Goal: Browse casually

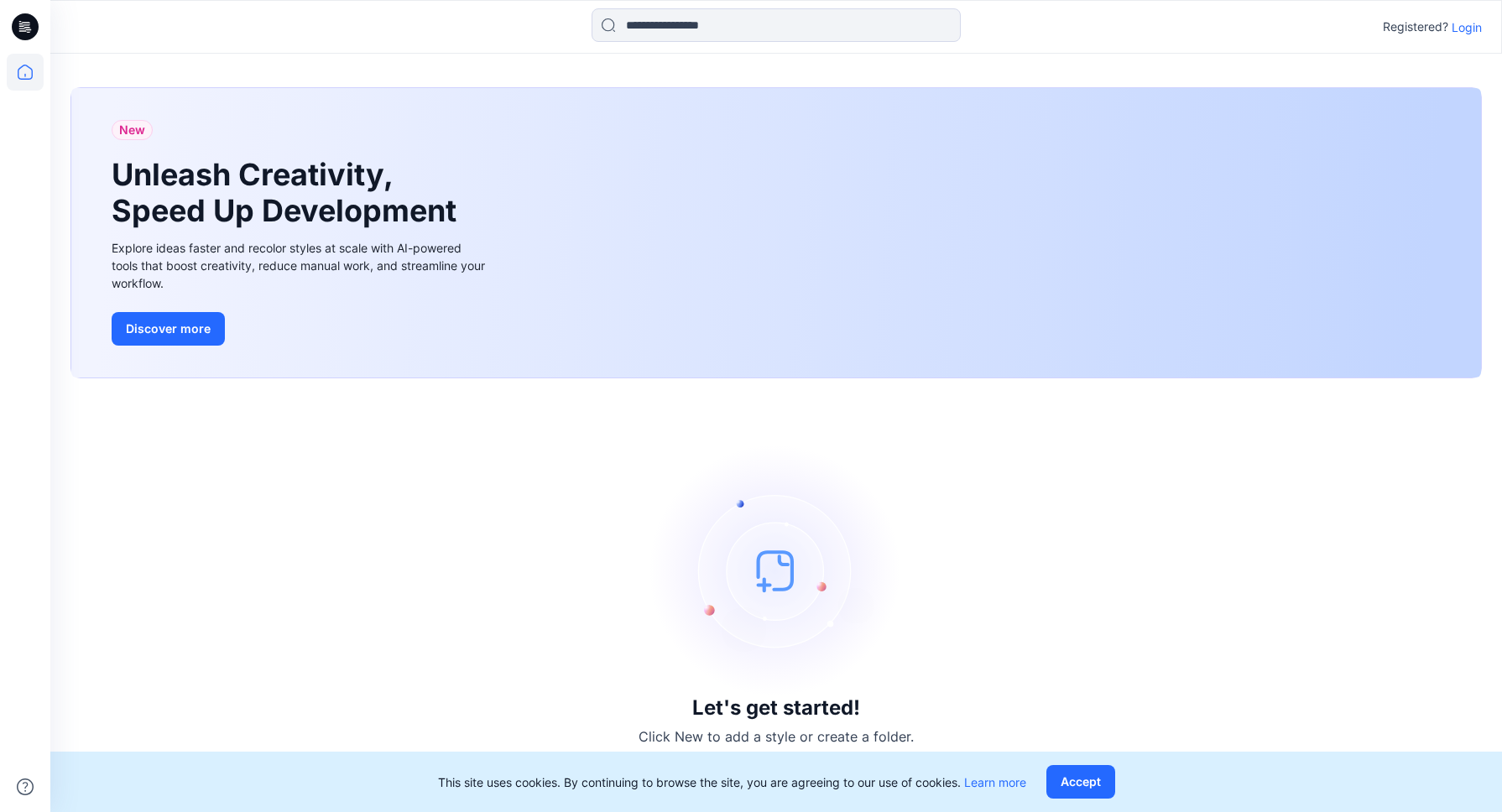
click at [1470, 31] on p "Login" at bounding box center [1466, 27] width 31 height 18
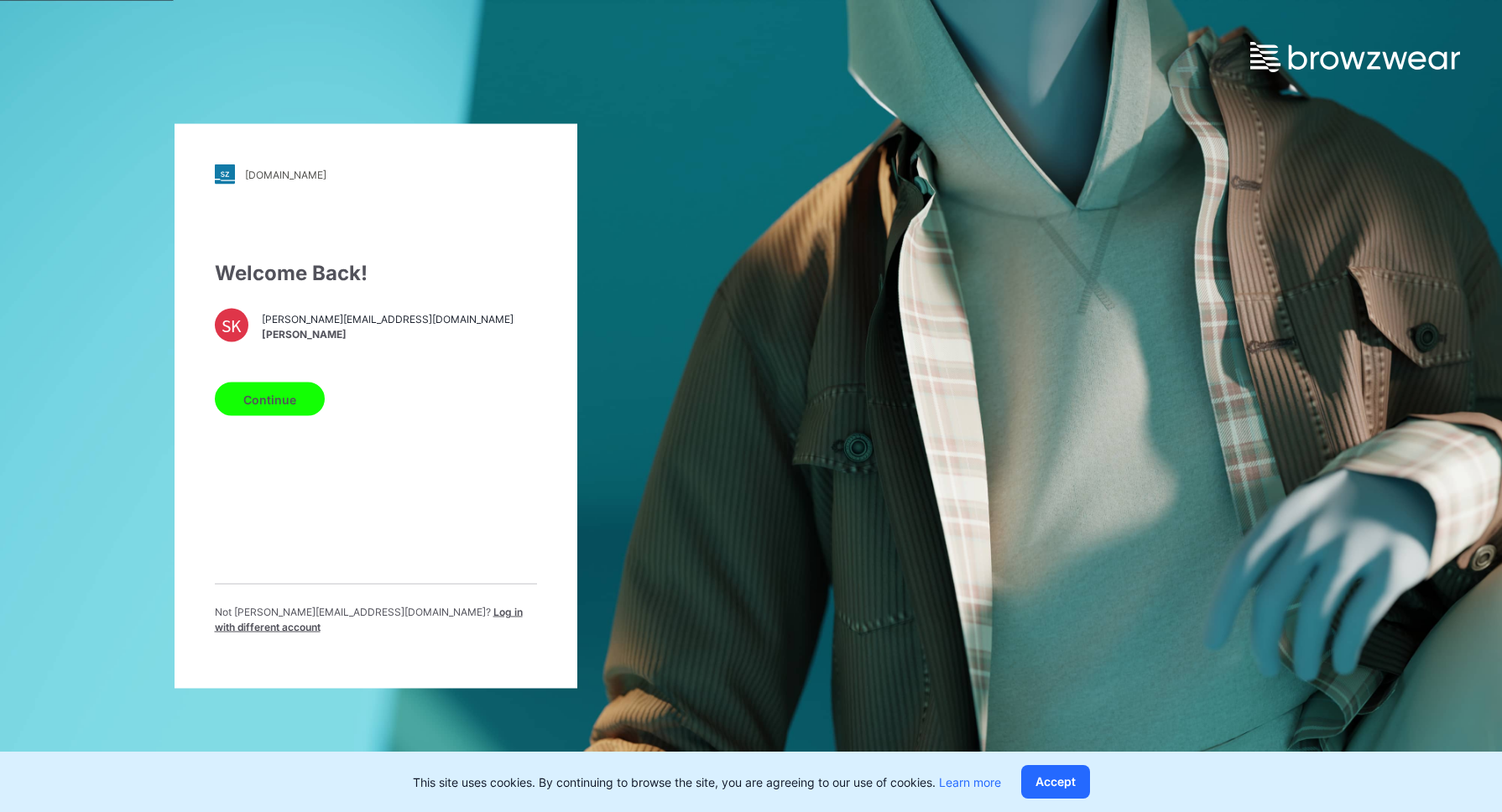
drag, startPoint x: 282, startPoint y: 409, endPoint x: 299, endPoint y: 383, distance: 31.1
click at [282, 409] on button "Continue" at bounding box center [269, 399] width 110 height 33
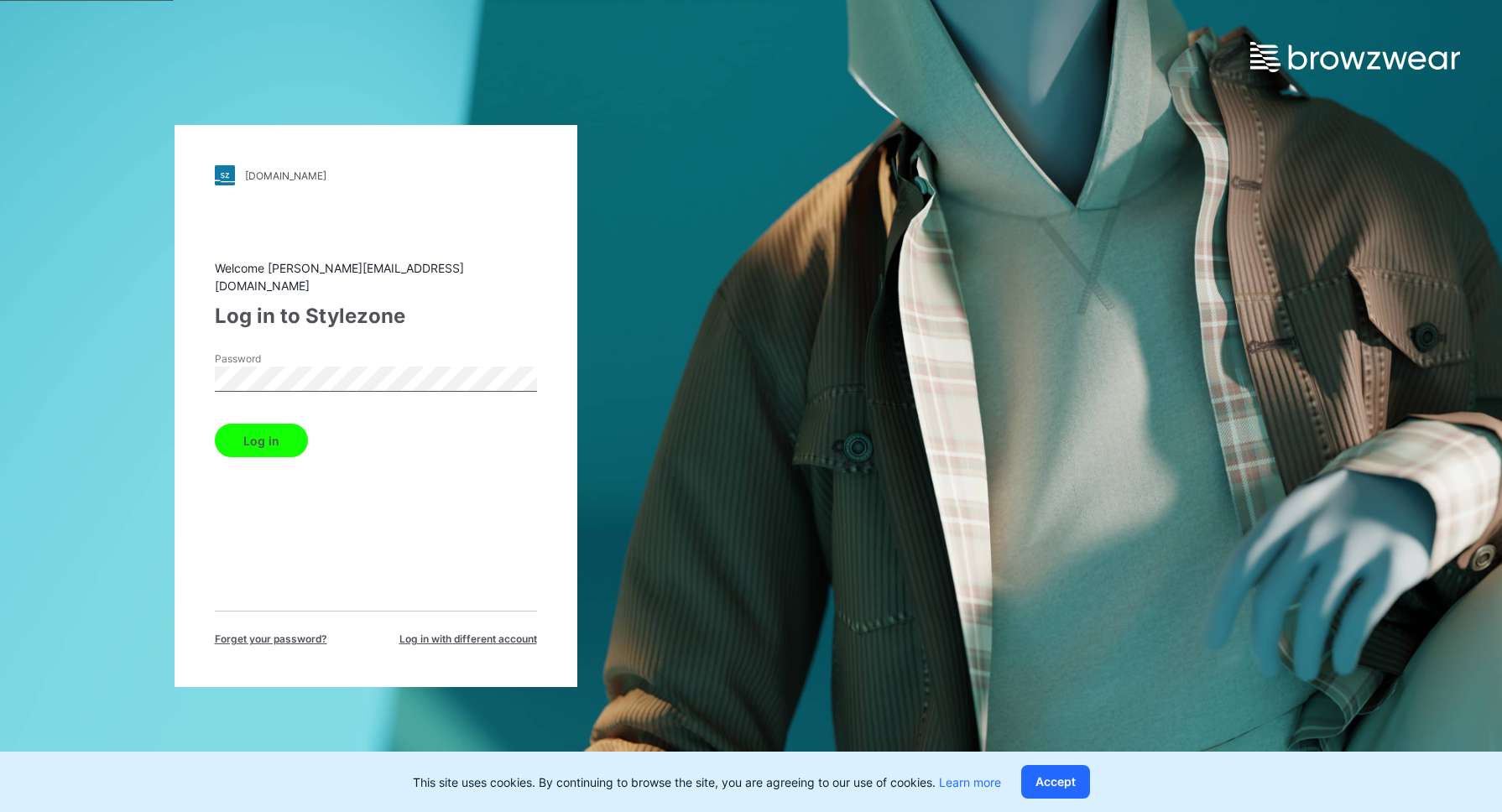
click at [264, 442] on button "Log in" at bounding box center [261, 441] width 94 height 33
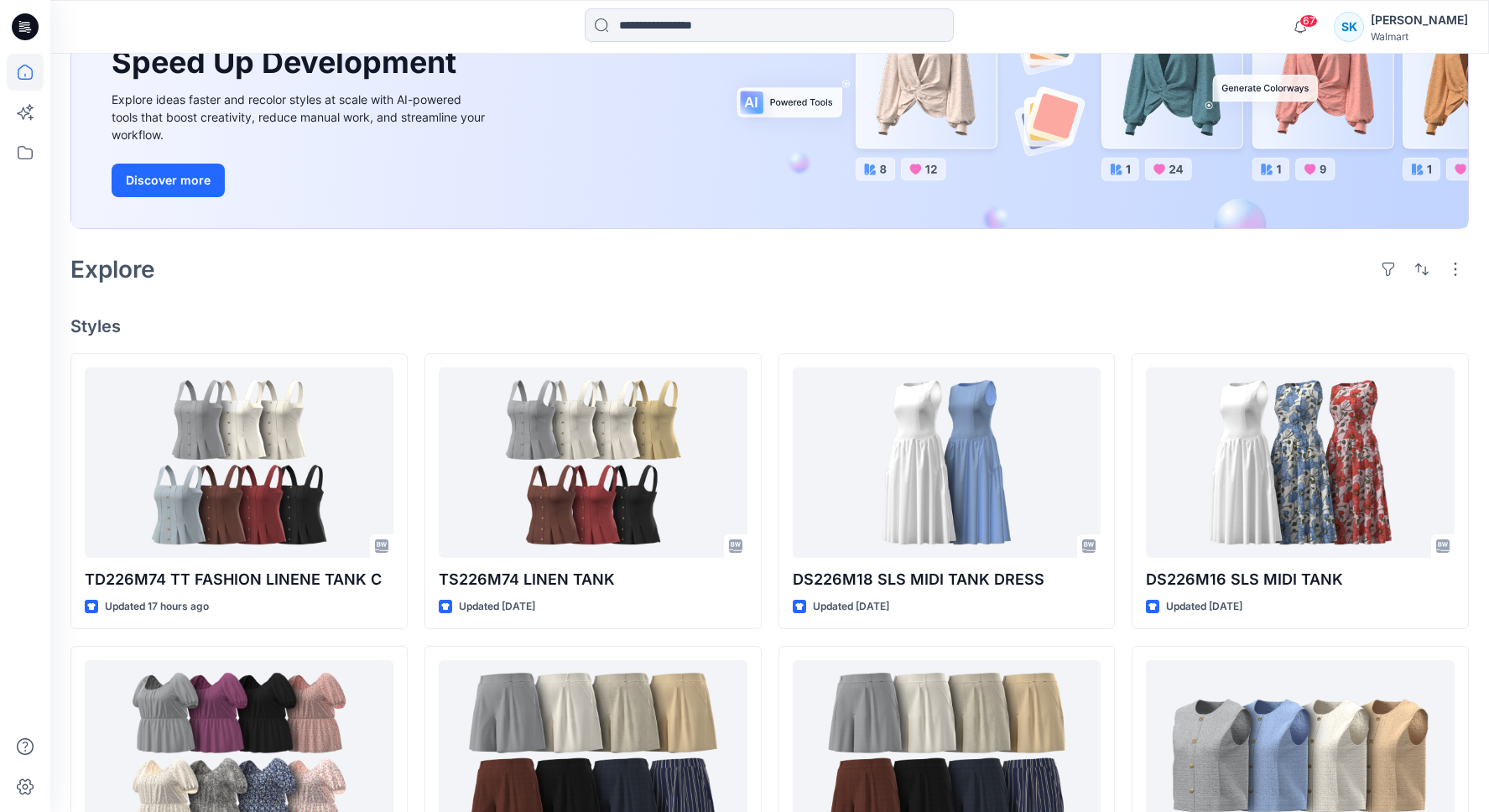
scroll to position [206, 0]
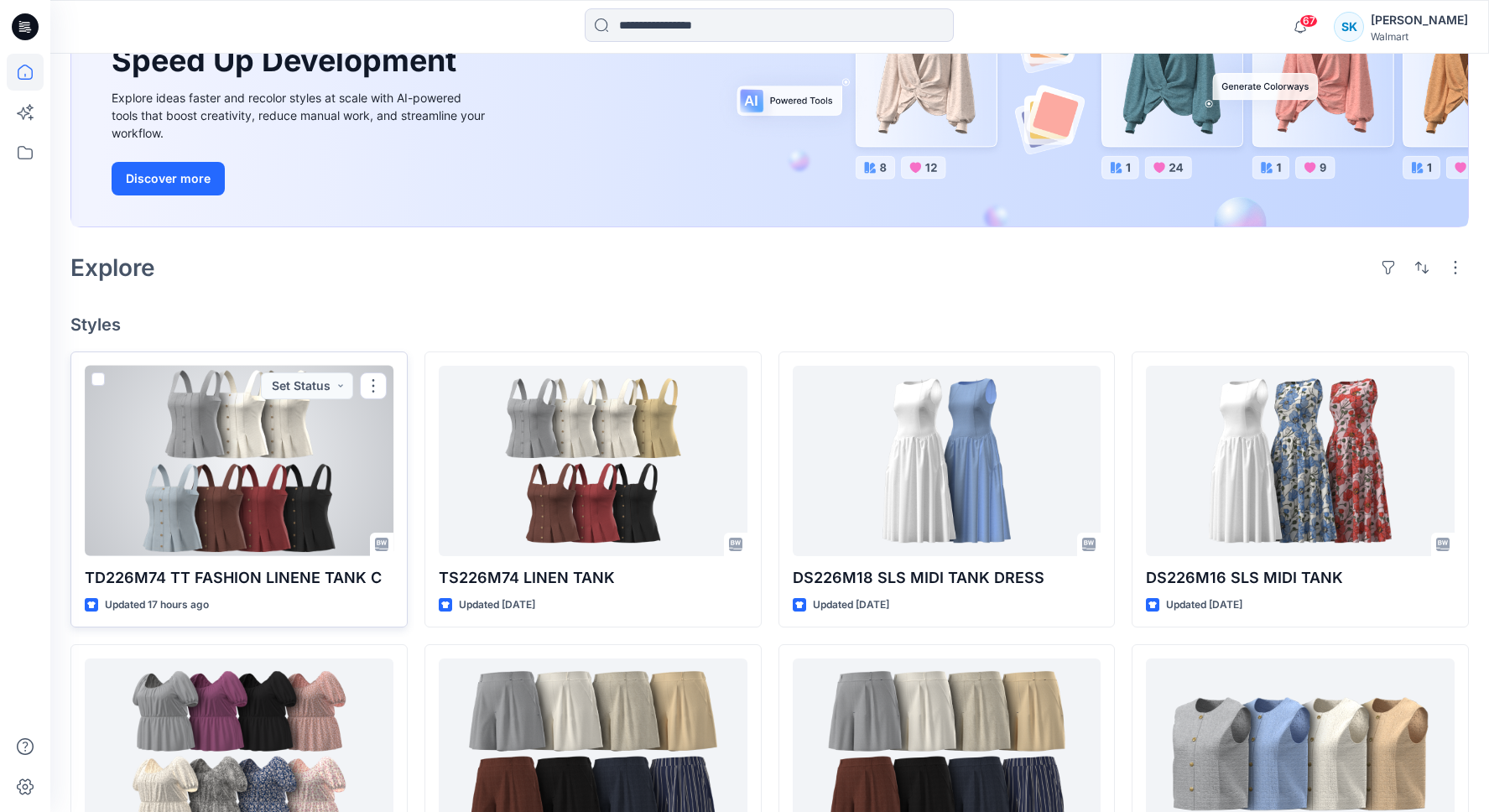
click at [344, 465] on div at bounding box center [239, 461] width 308 height 191
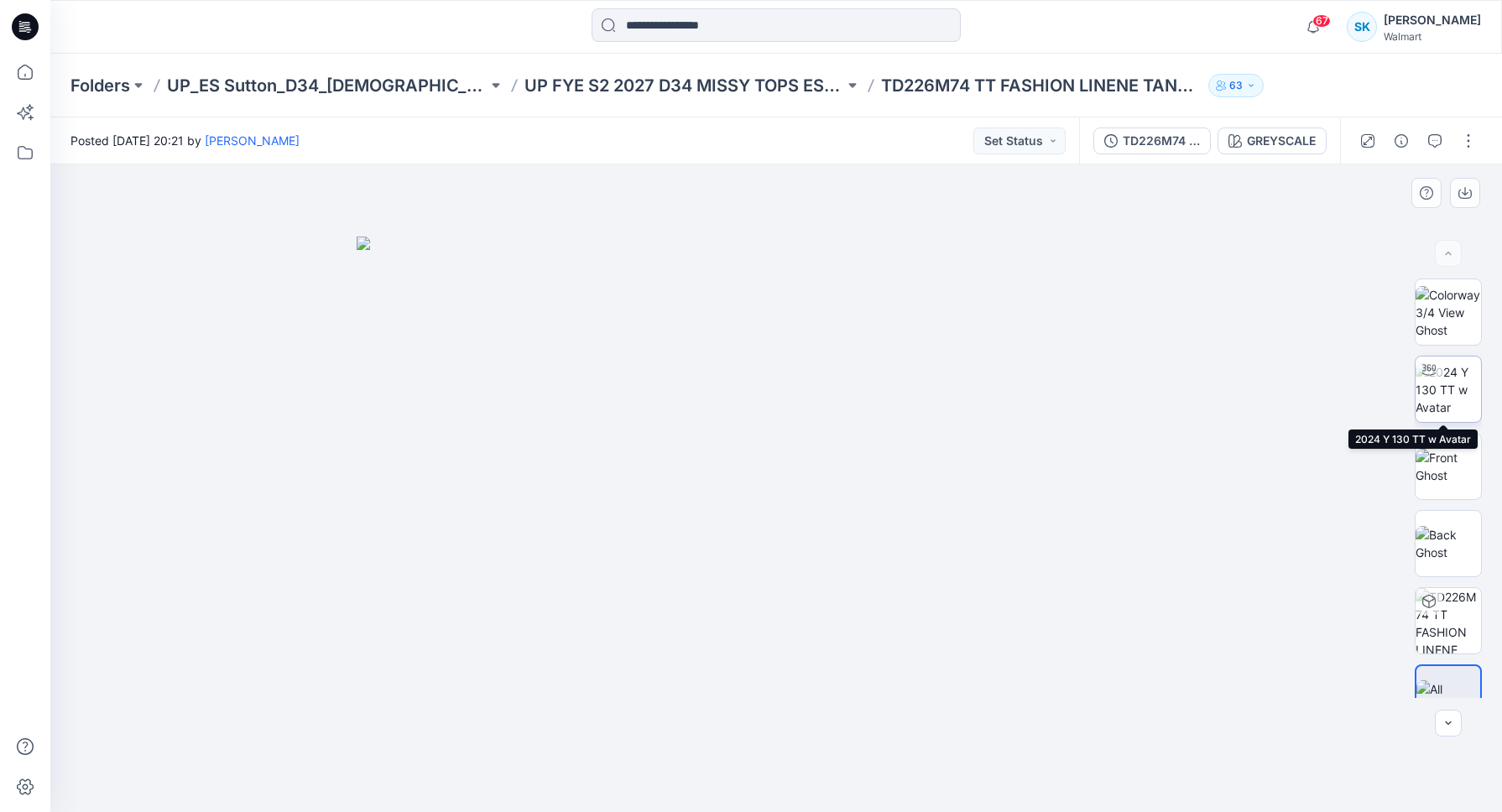
click at [1433, 388] on img at bounding box center [1447, 389] width 66 height 53
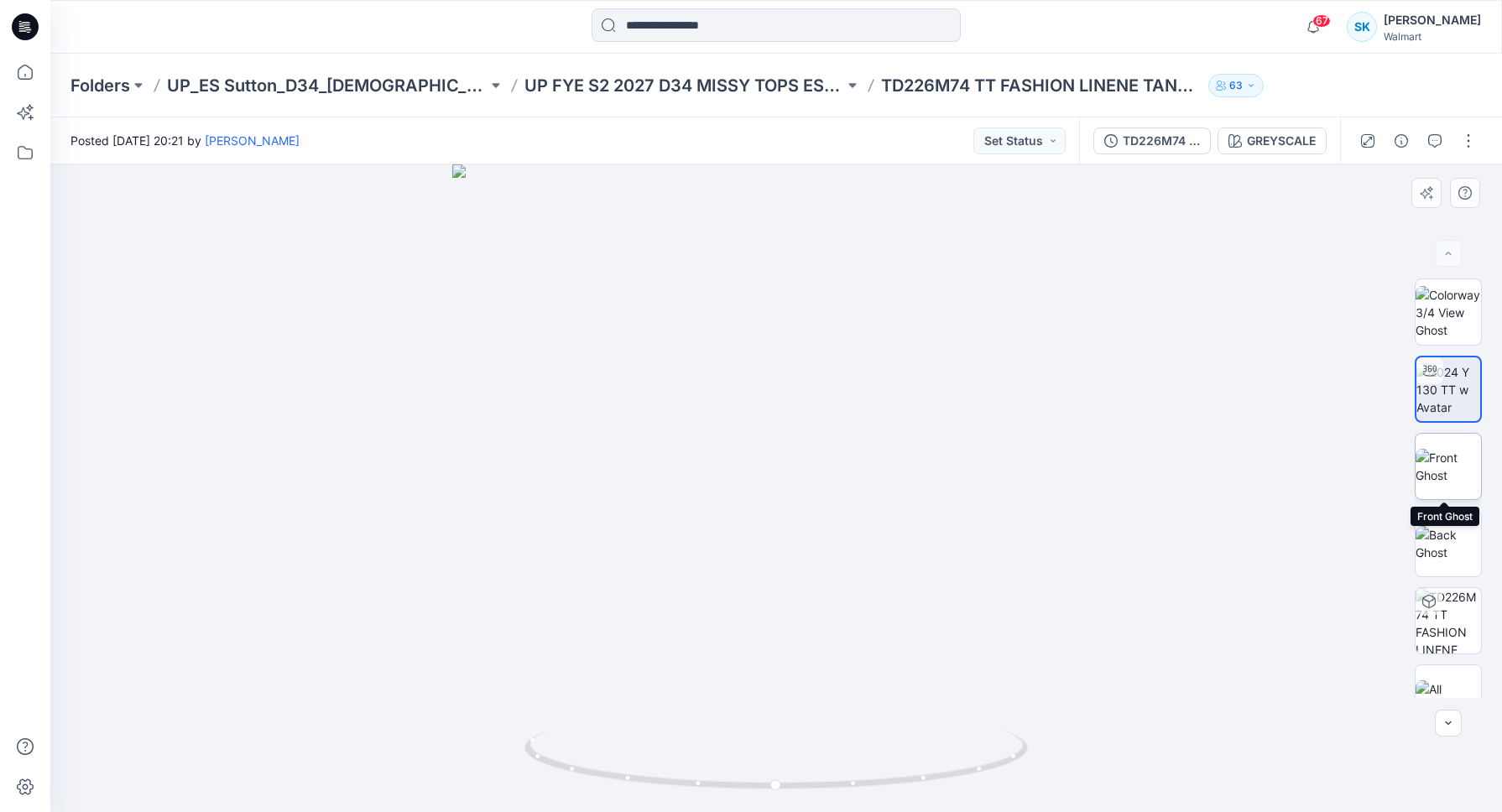
click at [1446, 459] on img at bounding box center [1447, 467] width 66 height 35
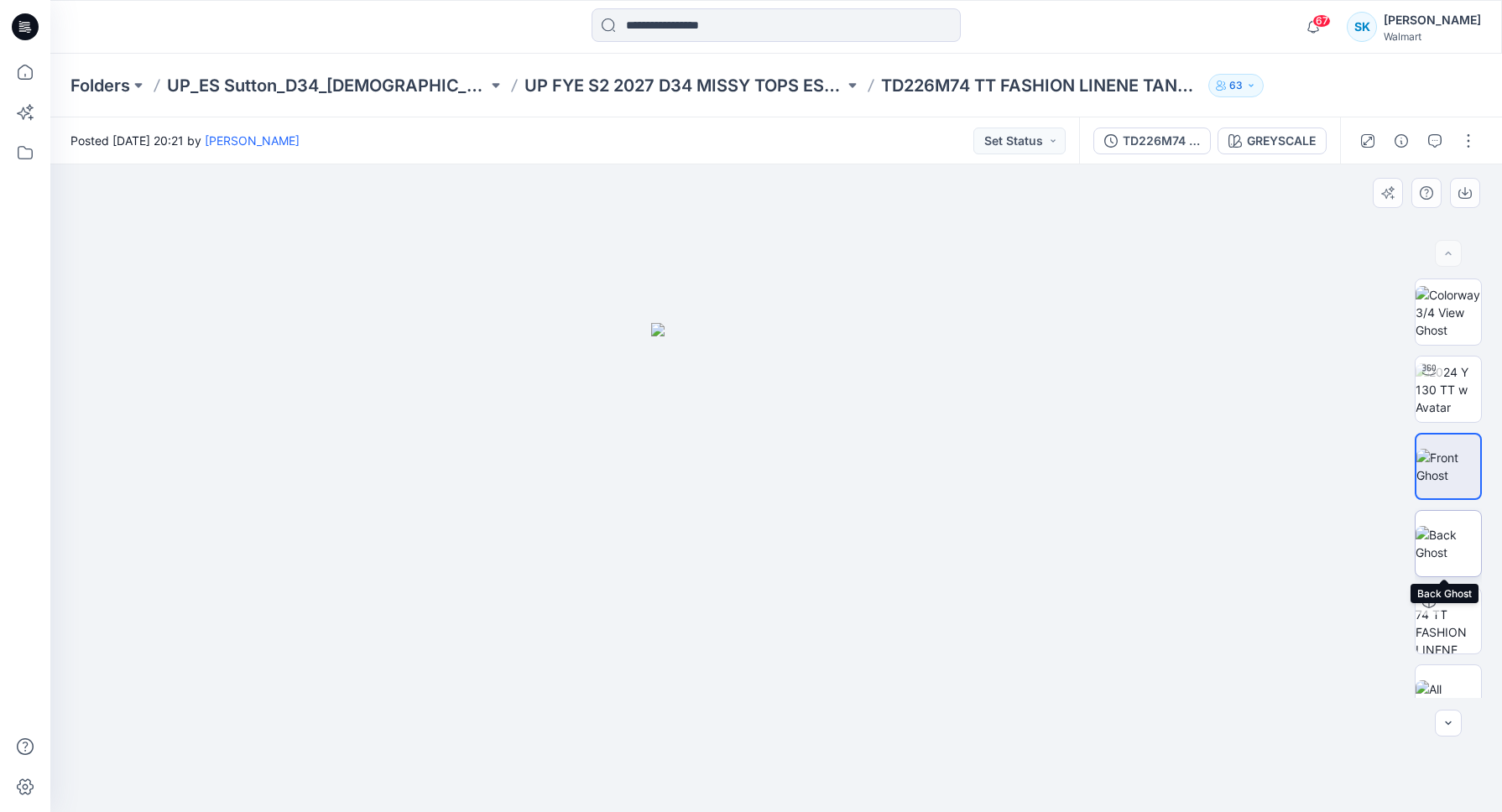
click at [1441, 541] on img at bounding box center [1447, 543] width 66 height 35
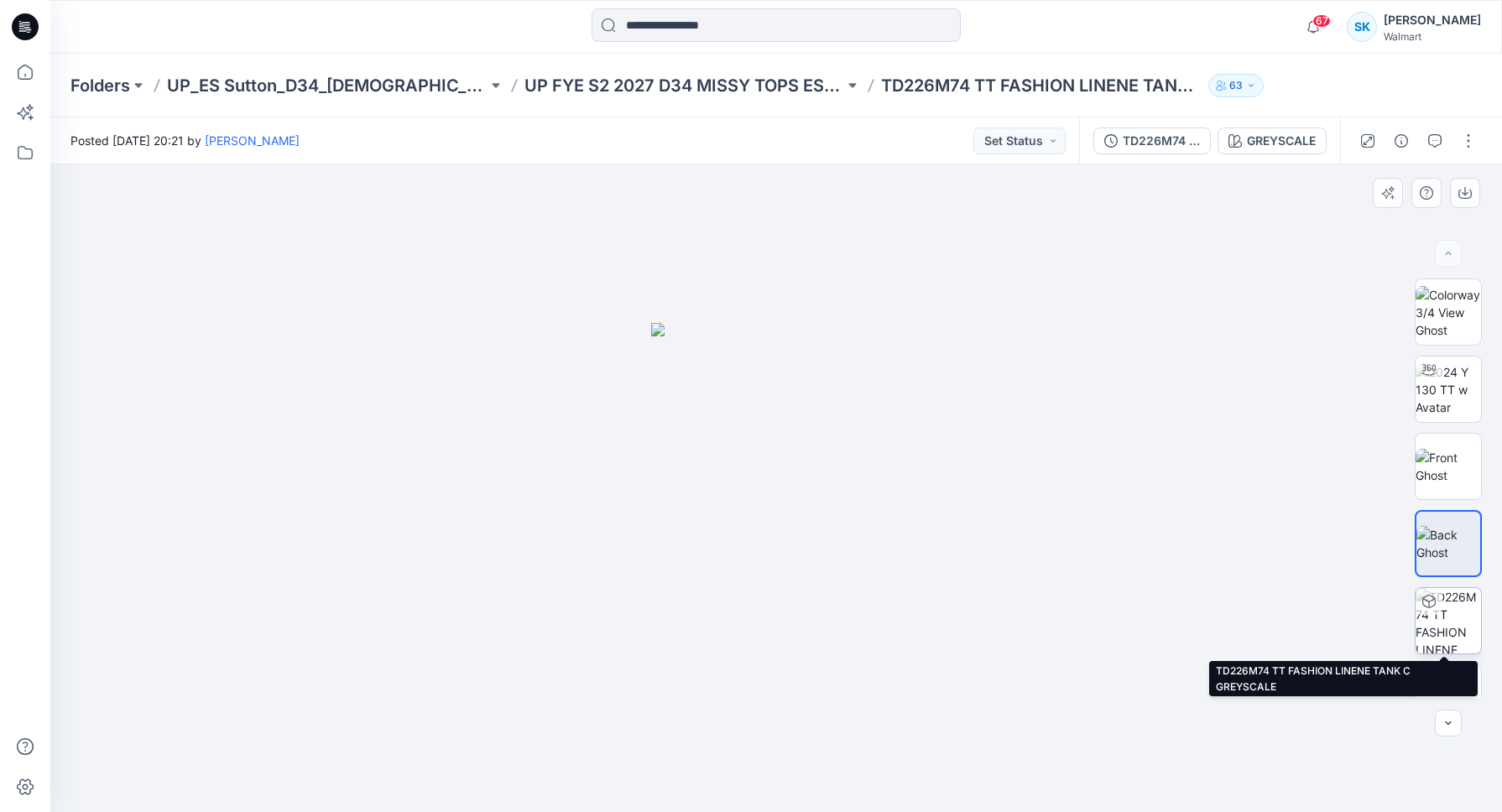
click at [1454, 606] on img at bounding box center [1447, 620] width 66 height 66
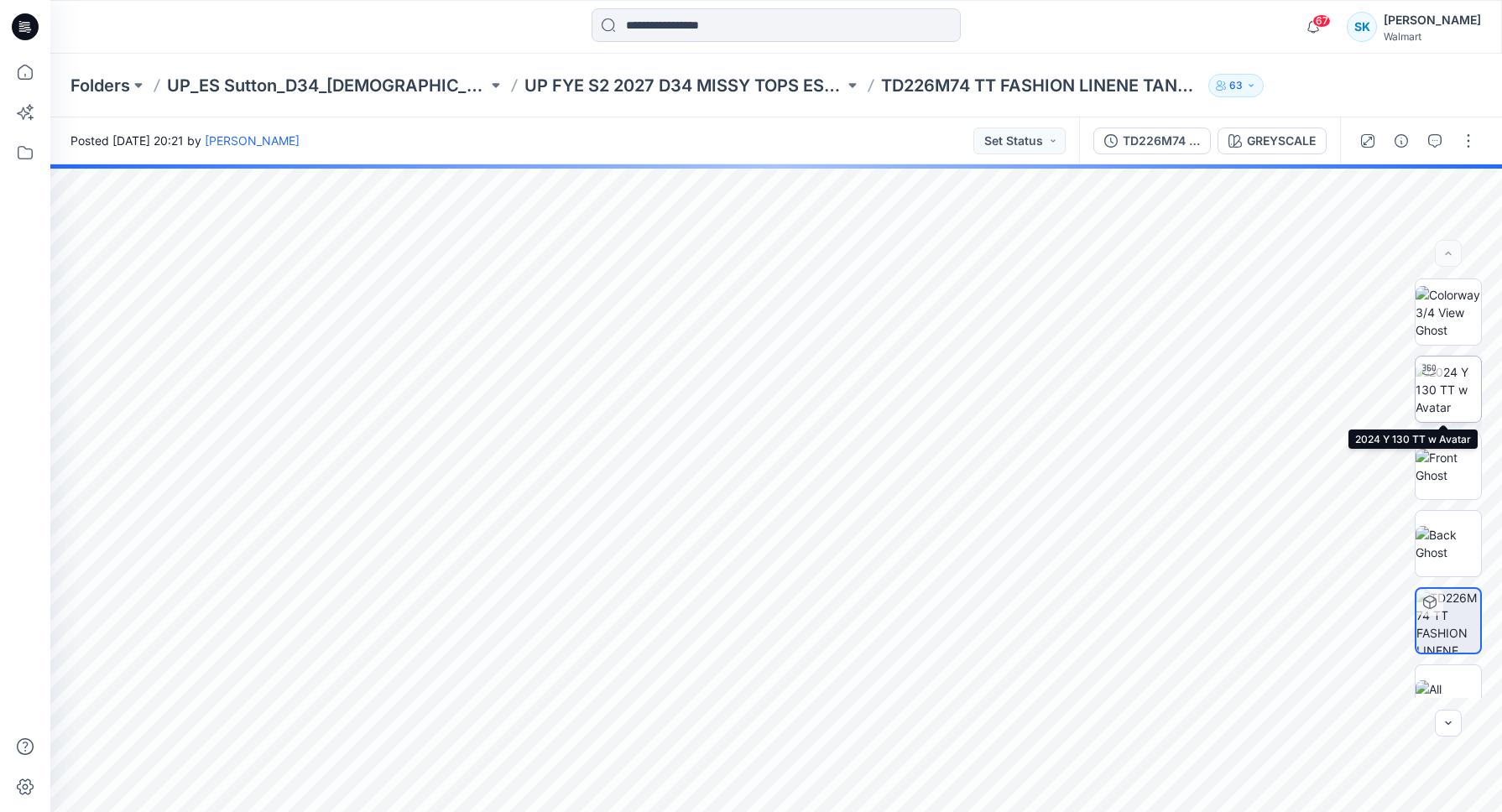
click at [1449, 395] on img at bounding box center [1447, 389] width 66 height 53
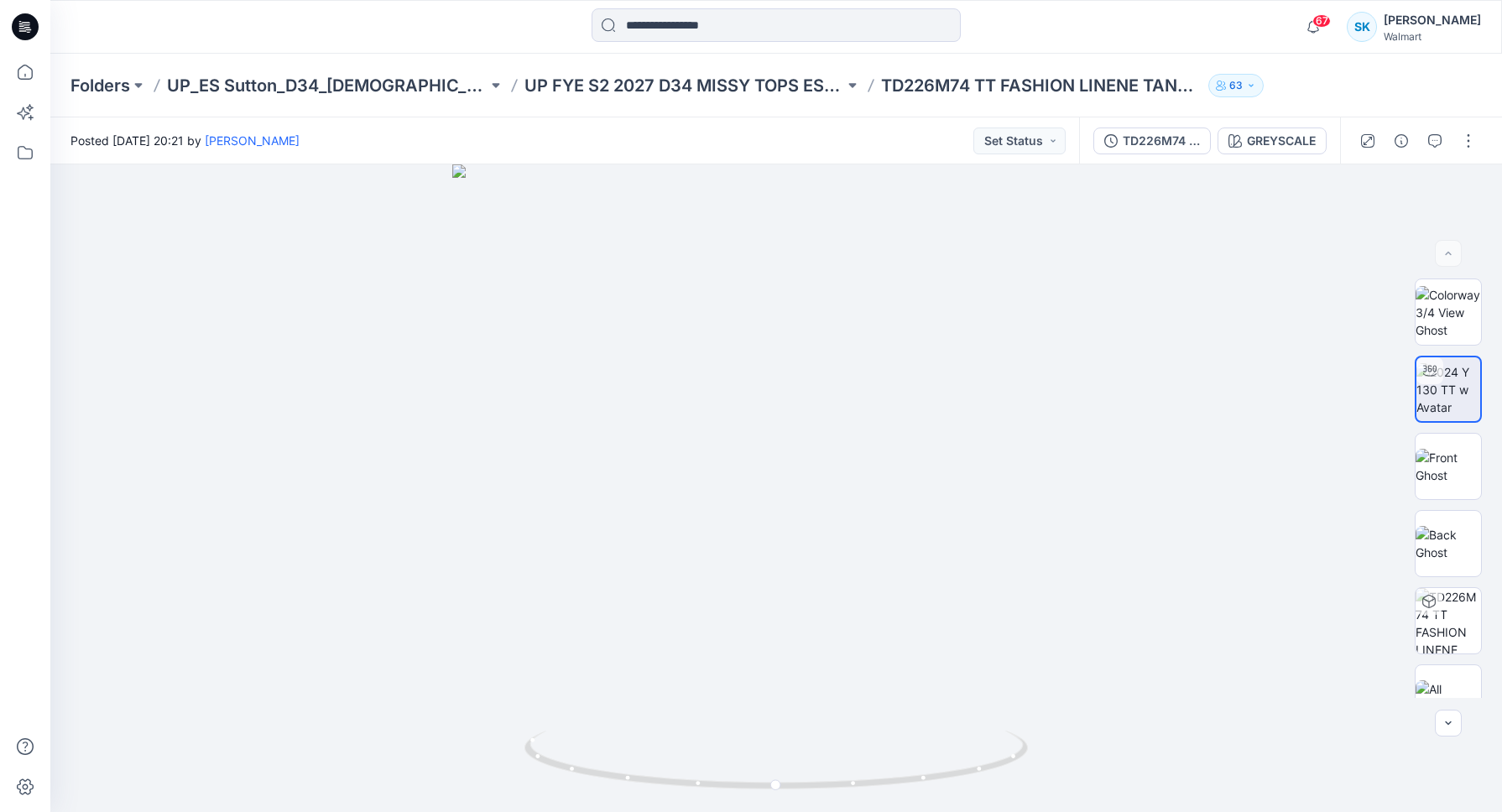
click at [384, 37] on div at bounding box center [231, 27] width 362 height 37
drag, startPoint x: 790, startPoint y: 702, endPoint x: 786, endPoint y: 585, distance: 117.1
click at [787, 586] on img at bounding box center [771, 190] width 1558 height 1243
drag, startPoint x: 796, startPoint y: 403, endPoint x: 785, endPoint y: 440, distance: 38.6
click at [785, 440] on img at bounding box center [749, 146] width 1786 height 1330
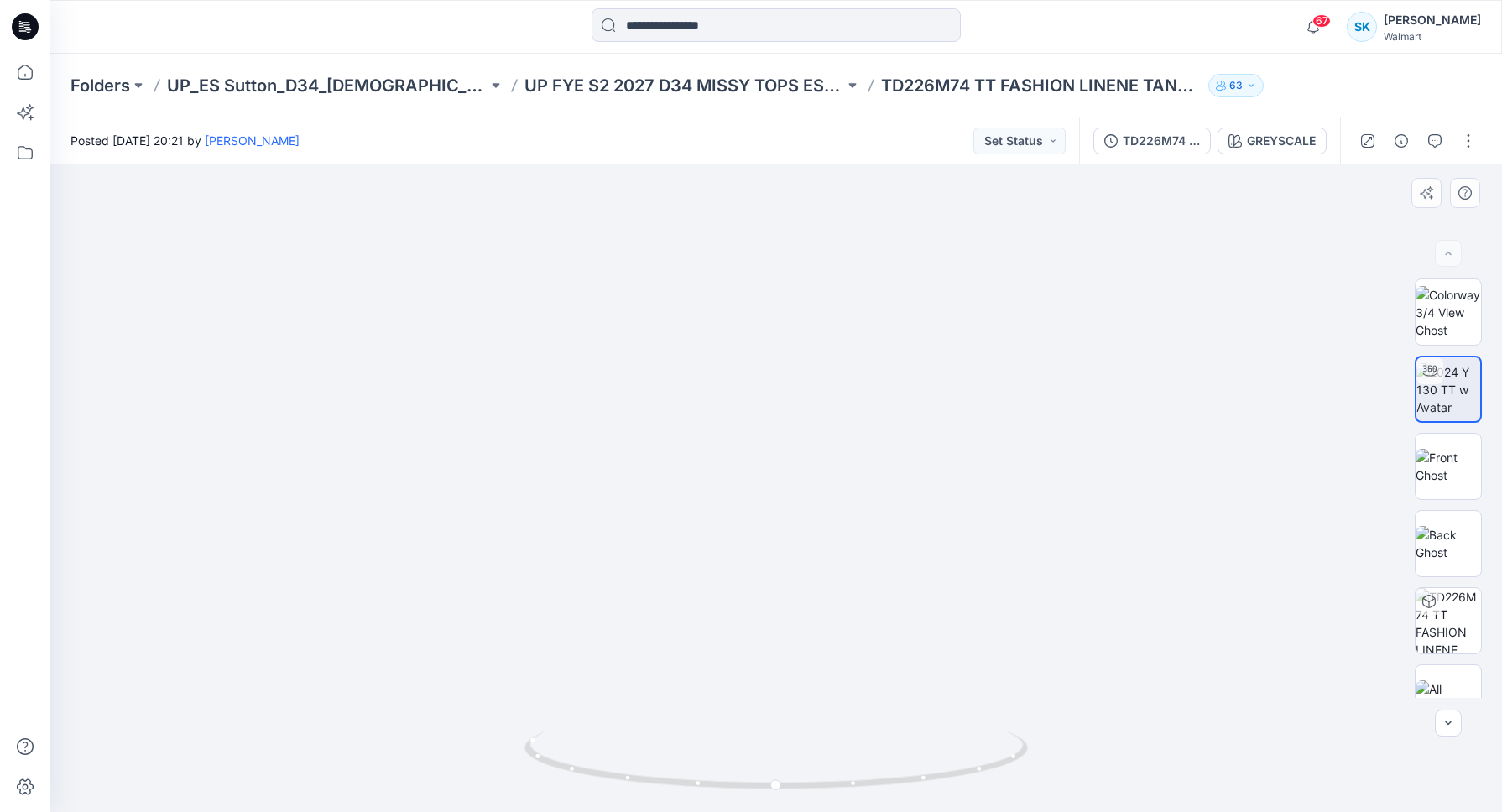
drag, startPoint x: 782, startPoint y: 431, endPoint x: 785, endPoint y: 468, distance: 37.1
click at [785, 468] on img at bounding box center [753, 166] width 1786 height 1293
drag, startPoint x: 785, startPoint y: 476, endPoint x: 784, endPoint y: 420, distance: 56.0
click at [784, 420] on img at bounding box center [752, 139] width 1786 height 1345
drag, startPoint x: 841, startPoint y: 785, endPoint x: 854, endPoint y: 765, distance: 23.9
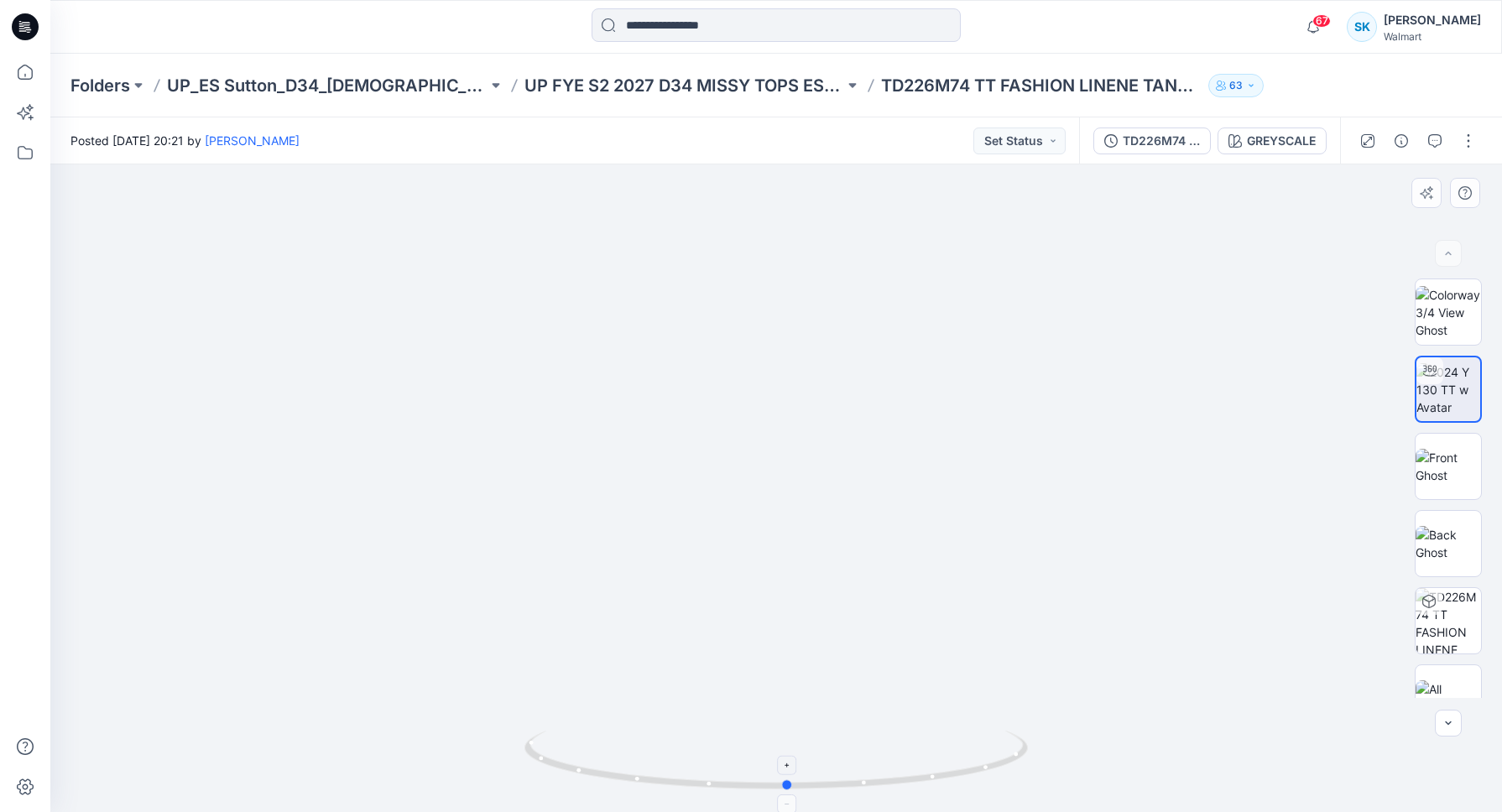
click at [854, 765] on icon at bounding box center [778, 762] width 507 height 63
drag, startPoint x: 793, startPoint y: 656, endPoint x: 791, endPoint y: 671, distance: 15.1
click at [791, 671] on img at bounding box center [766, 215] width 1558 height 1193
drag, startPoint x: 849, startPoint y: 783, endPoint x: 835, endPoint y: 778, distance: 14.9
click at [835, 778] on icon at bounding box center [778, 762] width 507 height 63
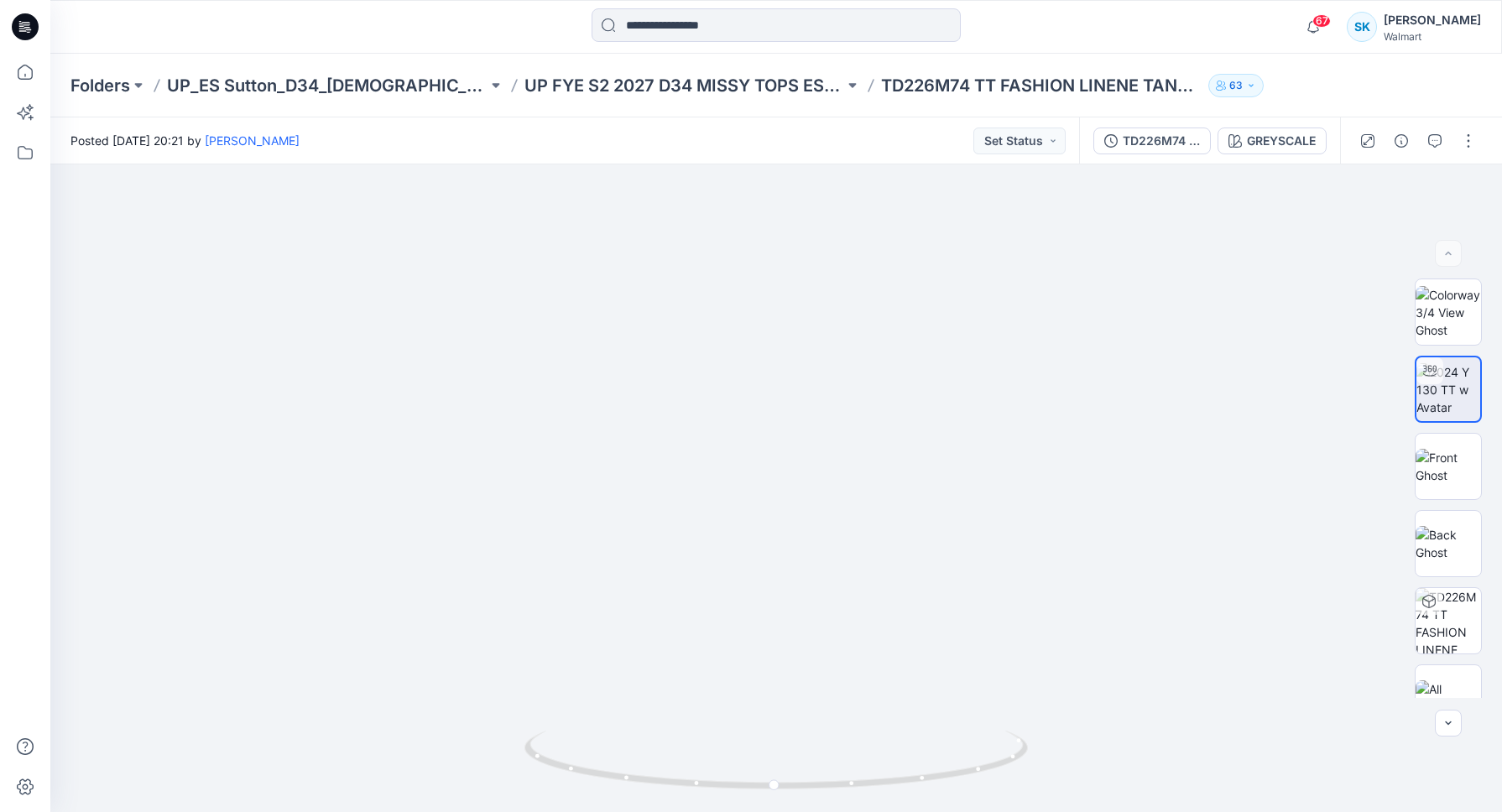
click at [540, 14] on div at bounding box center [776, 27] width 726 height 37
click at [520, 19] on div at bounding box center [776, 27] width 726 height 37
click at [483, 19] on div at bounding box center [776, 27] width 726 height 37
click at [485, 17] on div at bounding box center [776, 27] width 726 height 37
click at [486, 19] on div at bounding box center [776, 27] width 726 height 37
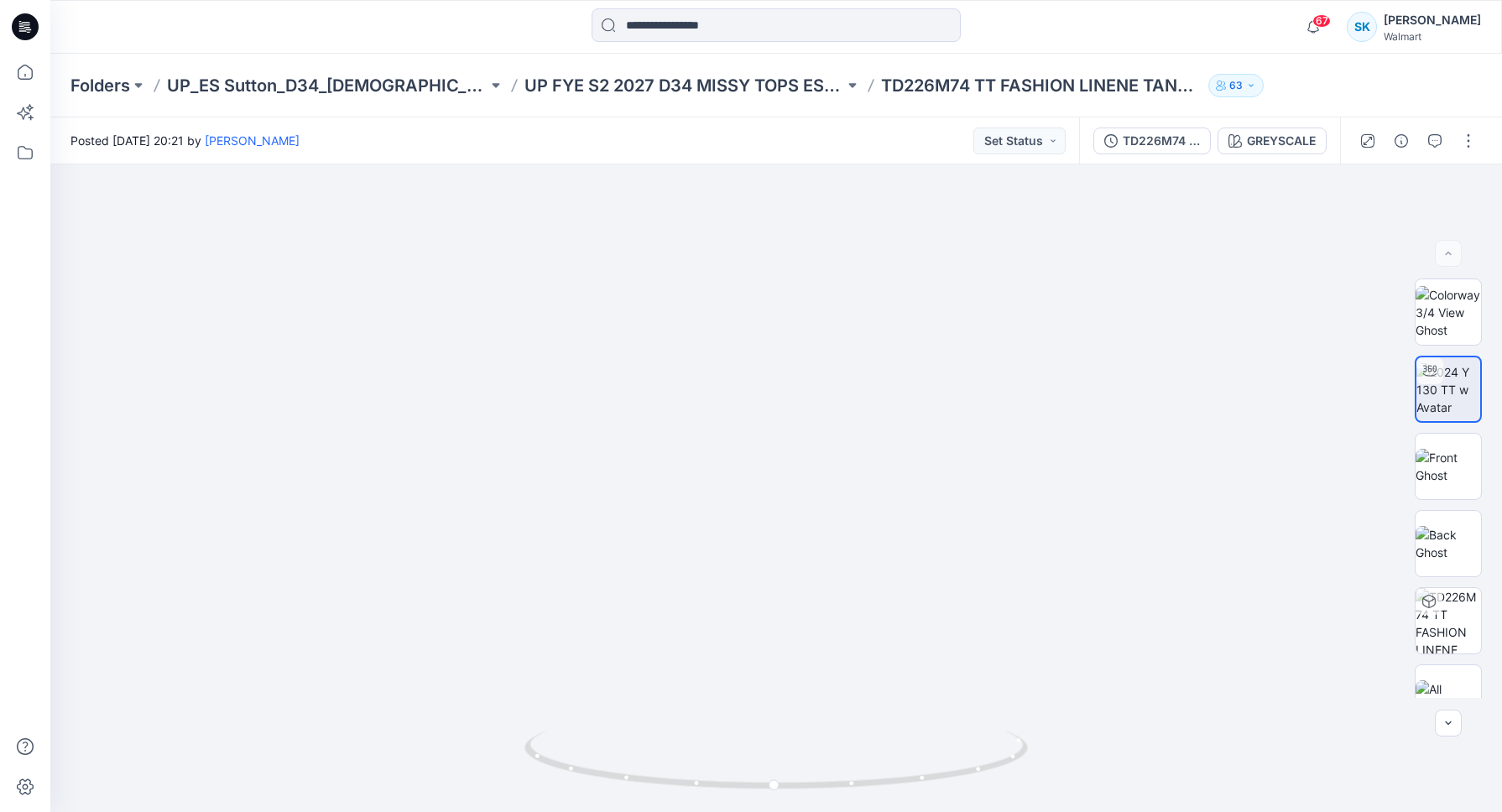
click at [486, 19] on div at bounding box center [776, 27] width 726 height 37
drag, startPoint x: 892, startPoint y: 480, endPoint x: 888, endPoint y: 516, distance: 36.2
click at [888, 516] on img at bounding box center [772, 164] width 1786 height 1295
drag, startPoint x: 883, startPoint y: 503, endPoint x: 883, endPoint y: 512, distance: 9.0
click at [883, 512] on img at bounding box center [772, 169] width 1786 height 1284
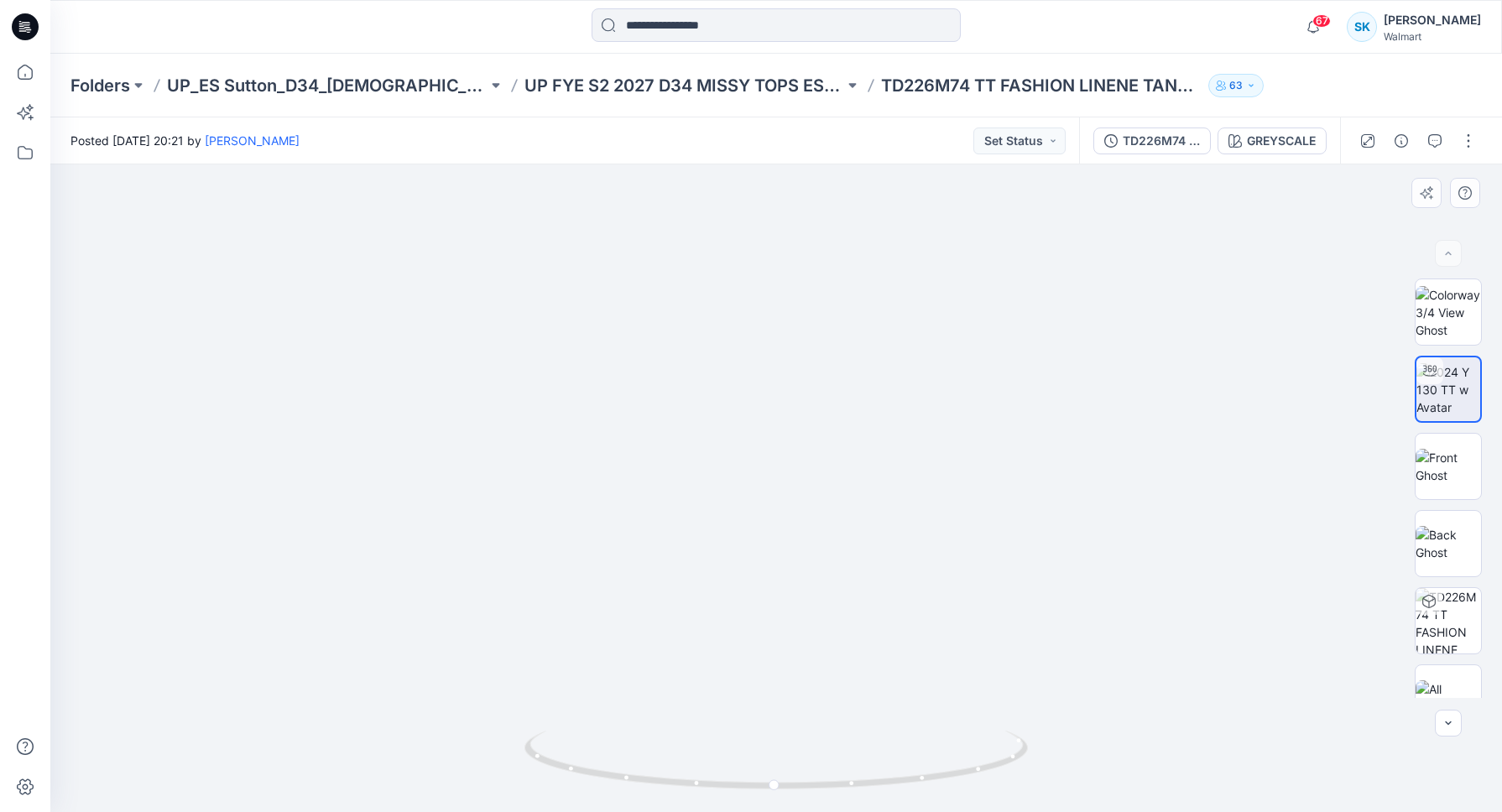
drag, startPoint x: 883, startPoint y: 511, endPoint x: 882, endPoint y: 502, distance: 9.1
click at [882, 502] on img at bounding box center [772, 165] width 1786 height 1293
drag, startPoint x: 869, startPoint y: 506, endPoint x: 868, endPoint y: 515, distance: 9.1
click at [868, 515] on img at bounding box center [772, 169] width 1786 height 1284
click at [866, 508] on img at bounding box center [770, 168] width 1786 height 1288
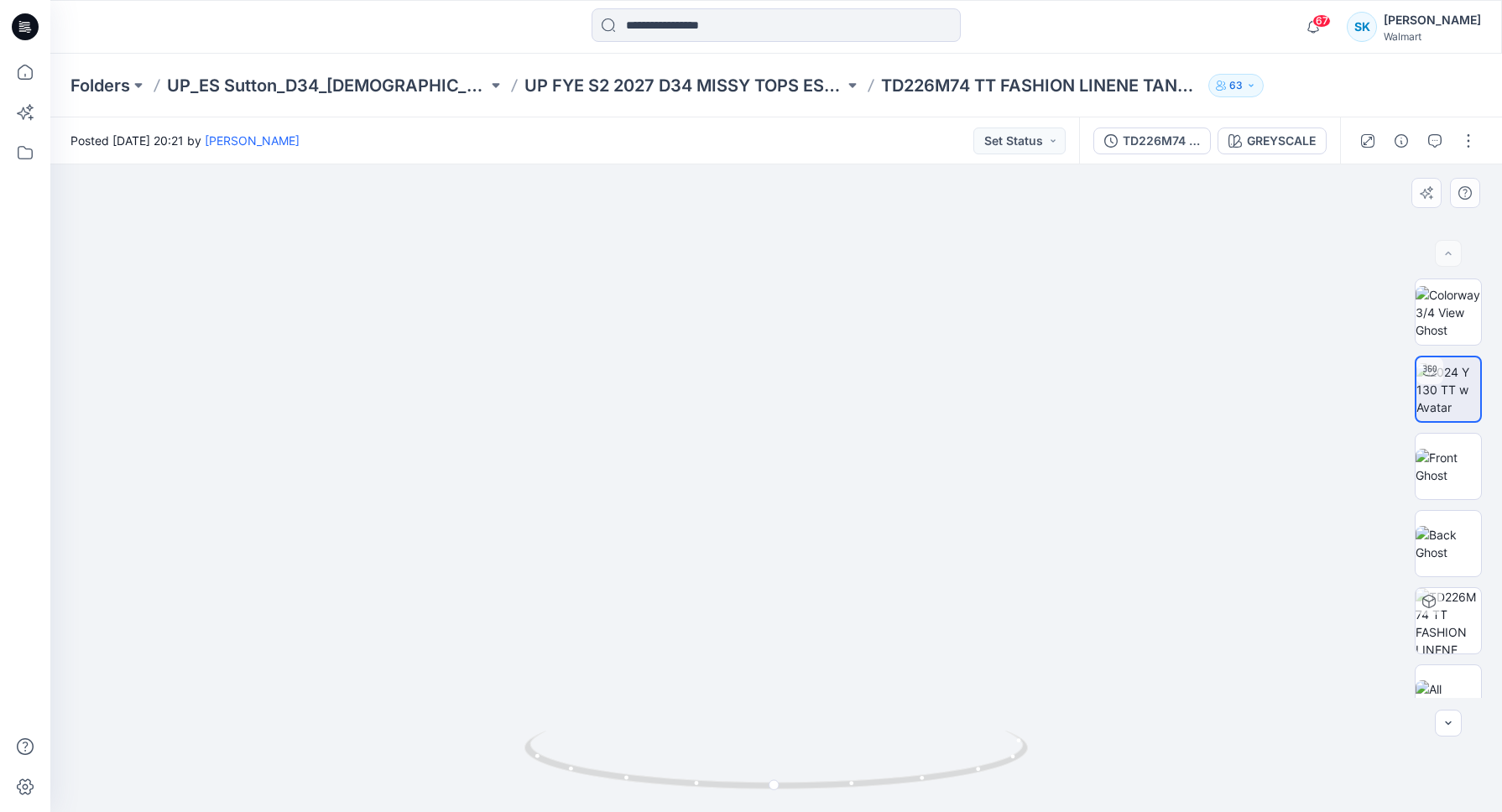
click at [865, 506] on img at bounding box center [764, 100] width 2013 height 1423
click at [850, 509] on img at bounding box center [761, 105] width 2013 height 1415
drag, startPoint x: 887, startPoint y: 781, endPoint x: 895, endPoint y: 726, distance: 55.6
click at [887, 734] on icon at bounding box center [778, 762] width 507 height 63
drag, startPoint x: 897, startPoint y: 781, endPoint x: 906, endPoint y: 786, distance: 10.3
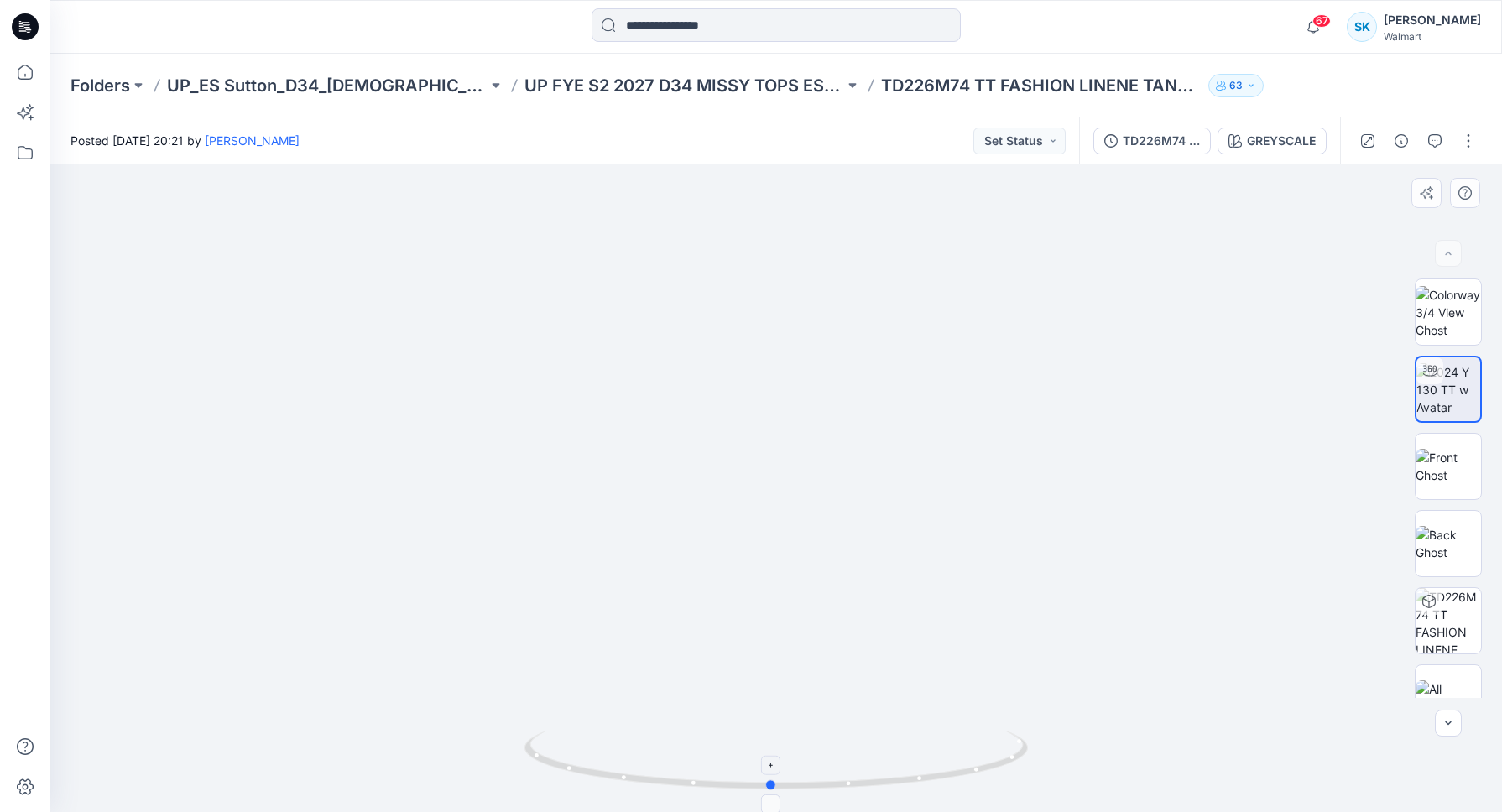
click at [906, 786] on icon at bounding box center [778, 762] width 507 height 63
drag, startPoint x: 879, startPoint y: 780, endPoint x: 755, endPoint y: 764, distance: 125.0
click at [755, 764] on icon at bounding box center [778, 762] width 507 height 63
drag, startPoint x: 763, startPoint y: 786, endPoint x: 893, endPoint y: 778, distance: 130.2
click at [893, 778] on icon at bounding box center [778, 762] width 507 height 63
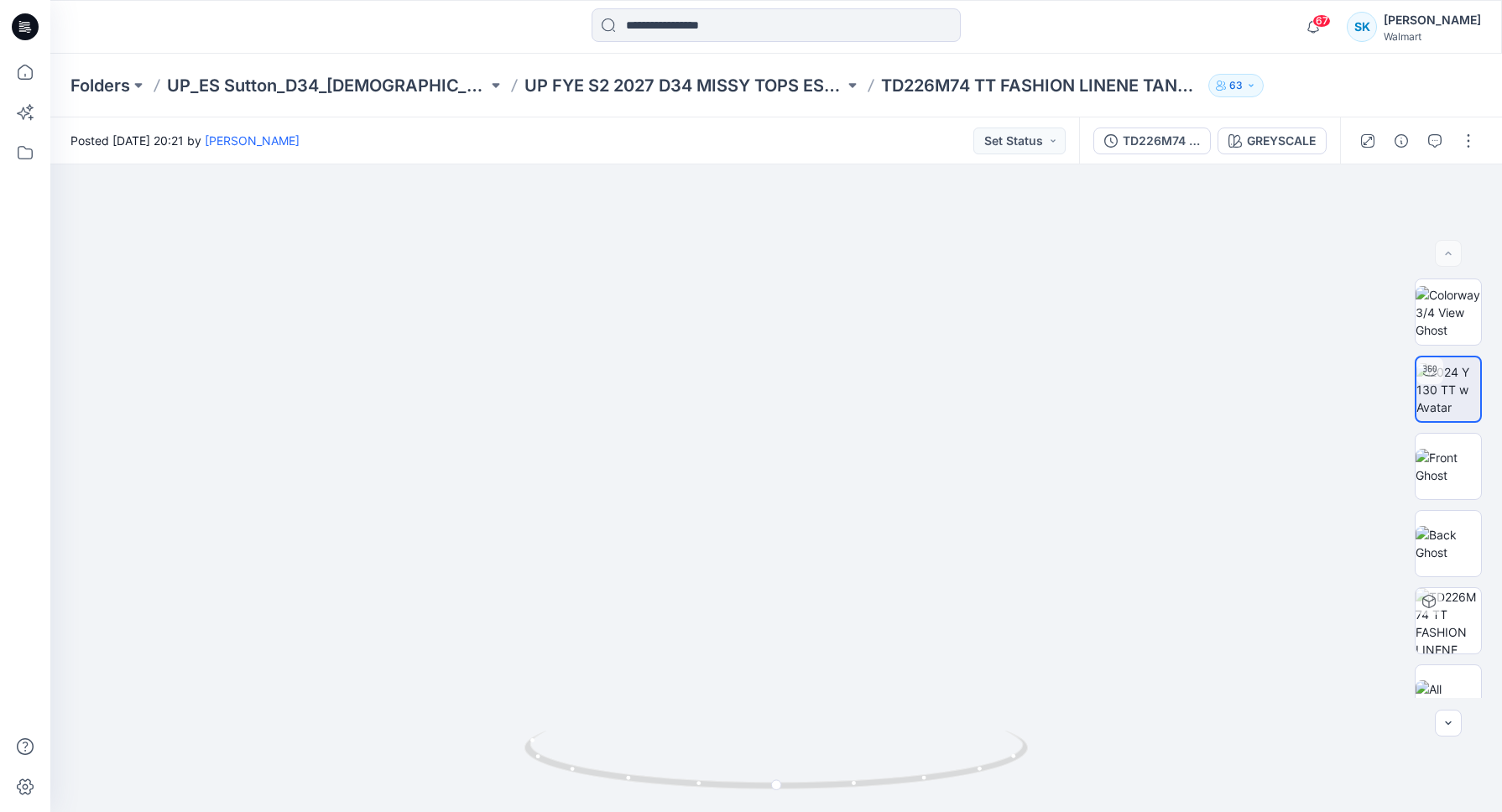
click at [573, 41] on div at bounding box center [776, 27] width 726 height 37
drag, startPoint x: 870, startPoint y: 781, endPoint x: 856, endPoint y: 765, distance: 21.3
click at [856, 765] on icon at bounding box center [778, 762] width 507 height 63
click at [889, 132] on div "Posted Wednesday, August 20, 2025 20:21 by Sarah Keep Set Status" at bounding box center [564, 141] width 1029 height 46
click at [885, 136] on div "Posted Wednesday, August 20, 2025 20:21 by Sarah Keep Set Status" at bounding box center [564, 141] width 1029 height 46
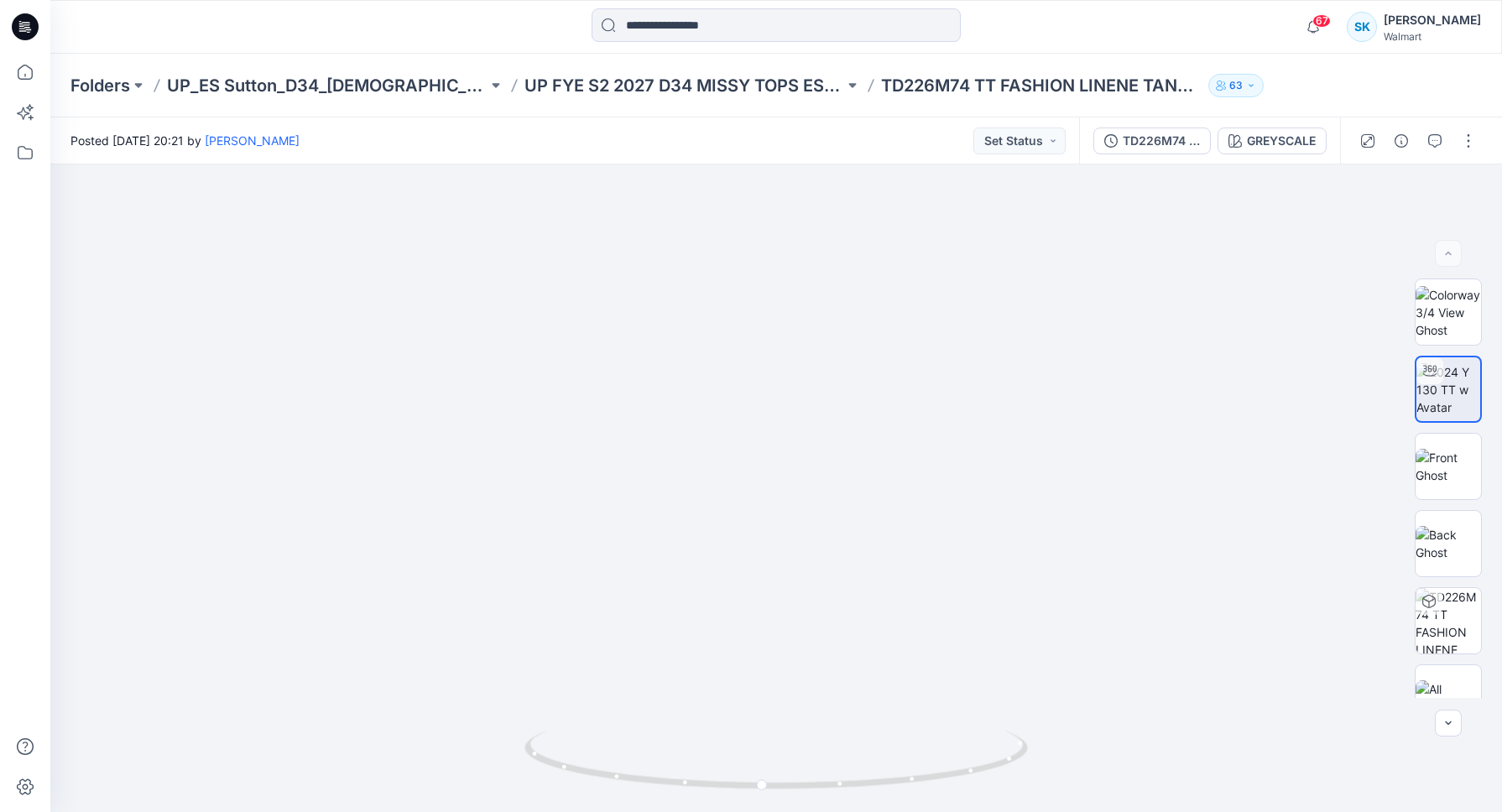
click at [885, 136] on div "Posted Wednesday, August 20, 2025 20:21 by Sarah Keep Set Status" at bounding box center [564, 141] width 1029 height 46
click at [803, 151] on div "Posted Wednesday, August 20, 2025 20:21 by Sarah Keep Set Status" at bounding box center [564, 141] width 1029 height 46
click at [803, 143] on div "Posted Wednesday, August 20, 2025 20:21 by Sarah Keep Set Status" at bounding box center [564, 141] width 1029 height 46
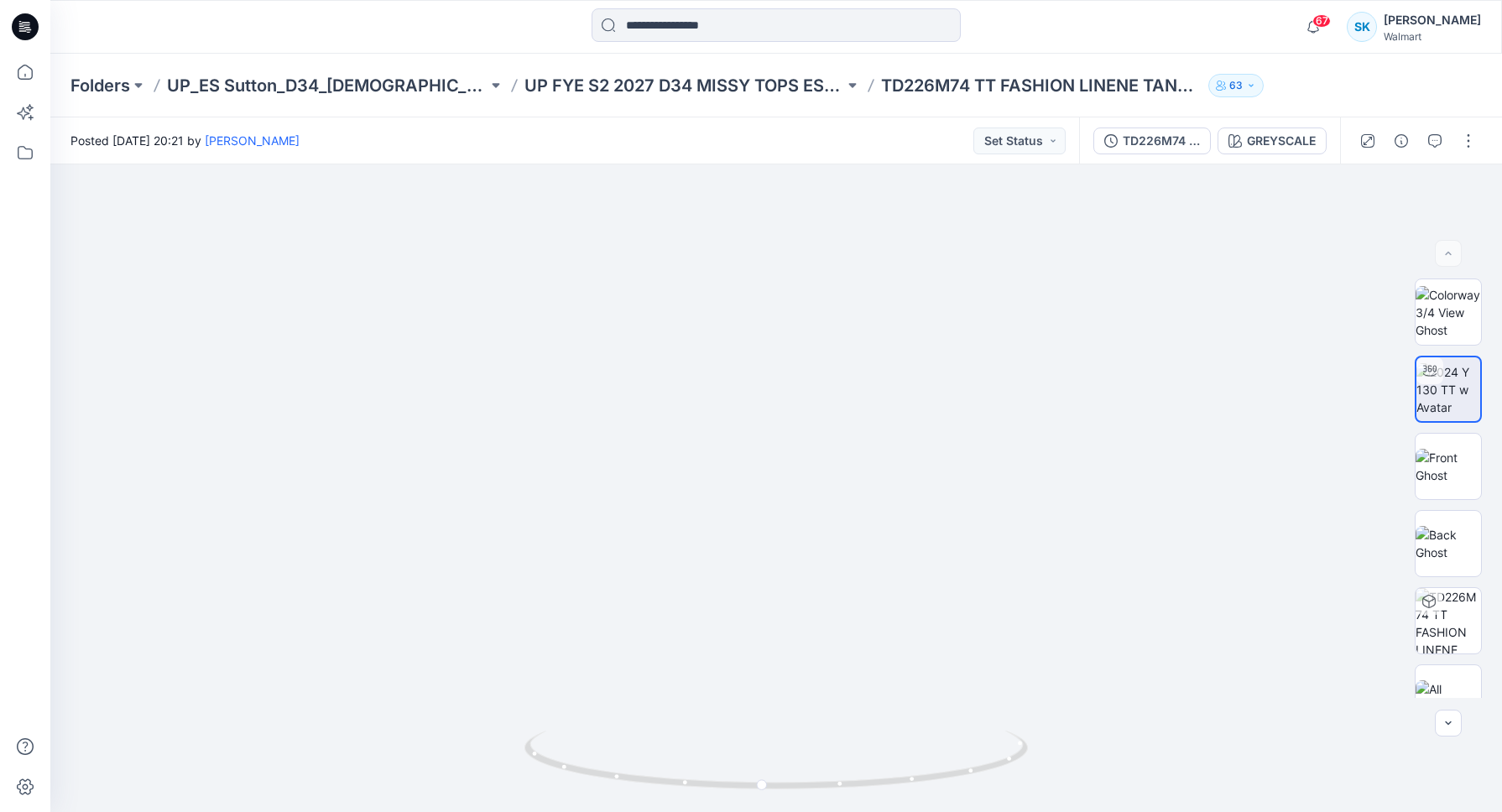
click at [803, 143] on div "Posted Wednesday, August 20, 2025 20:21 by Sarah Keep Set Status" at bounding box center [564, 141] width 1029 height 46
click at [808, 146] on div "Posted Wednesday, August 20, 2025 20:21 by Sarah Keep Set Status" at bounding box center [564, 141] width 1029 height 46
click at [834, 144] on div "Posted Wednesday, August 20, 2025 20:21 by Sarah Keep Set Status" at bounding box center [564, 141] width 1029 height 46
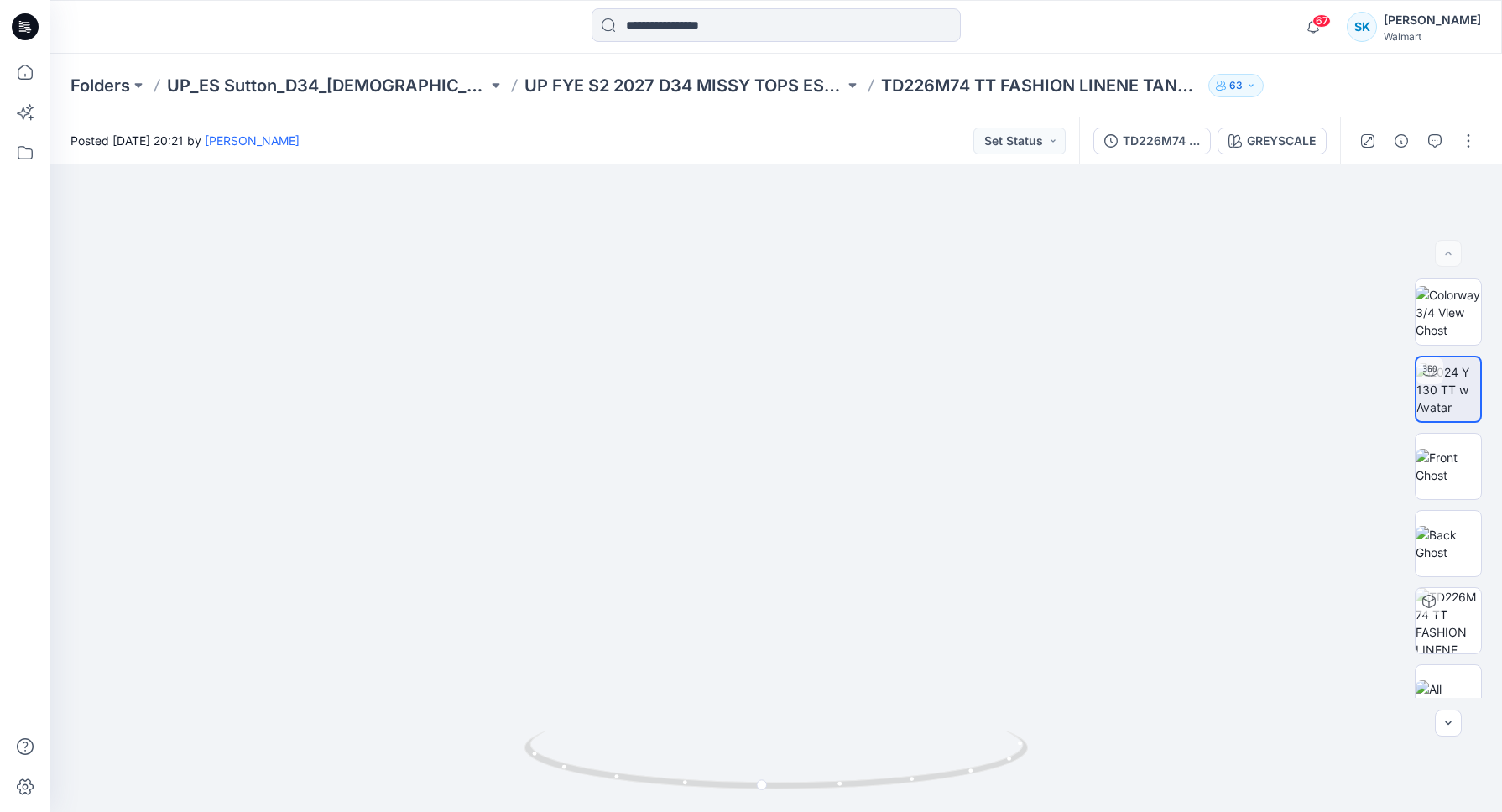
click at [680, 119] on div "Posted Wednesday, August 20, 2025 20:21 by Sarah Keep Set Status" at bounding box center [564, 141] width 1029 height 46
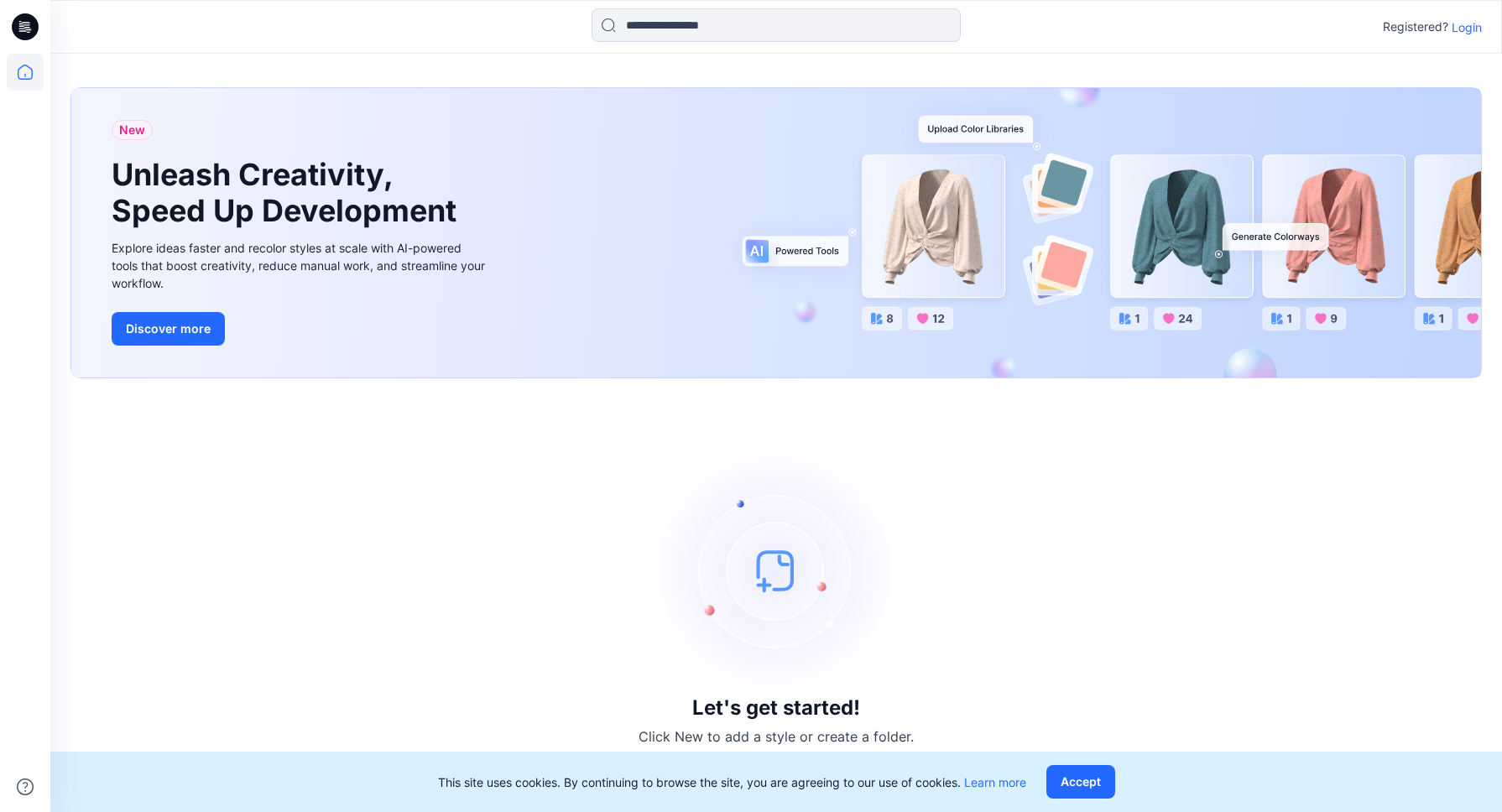
click at [339, 31] on div at bounding box center [231, 27] width 362 height 37
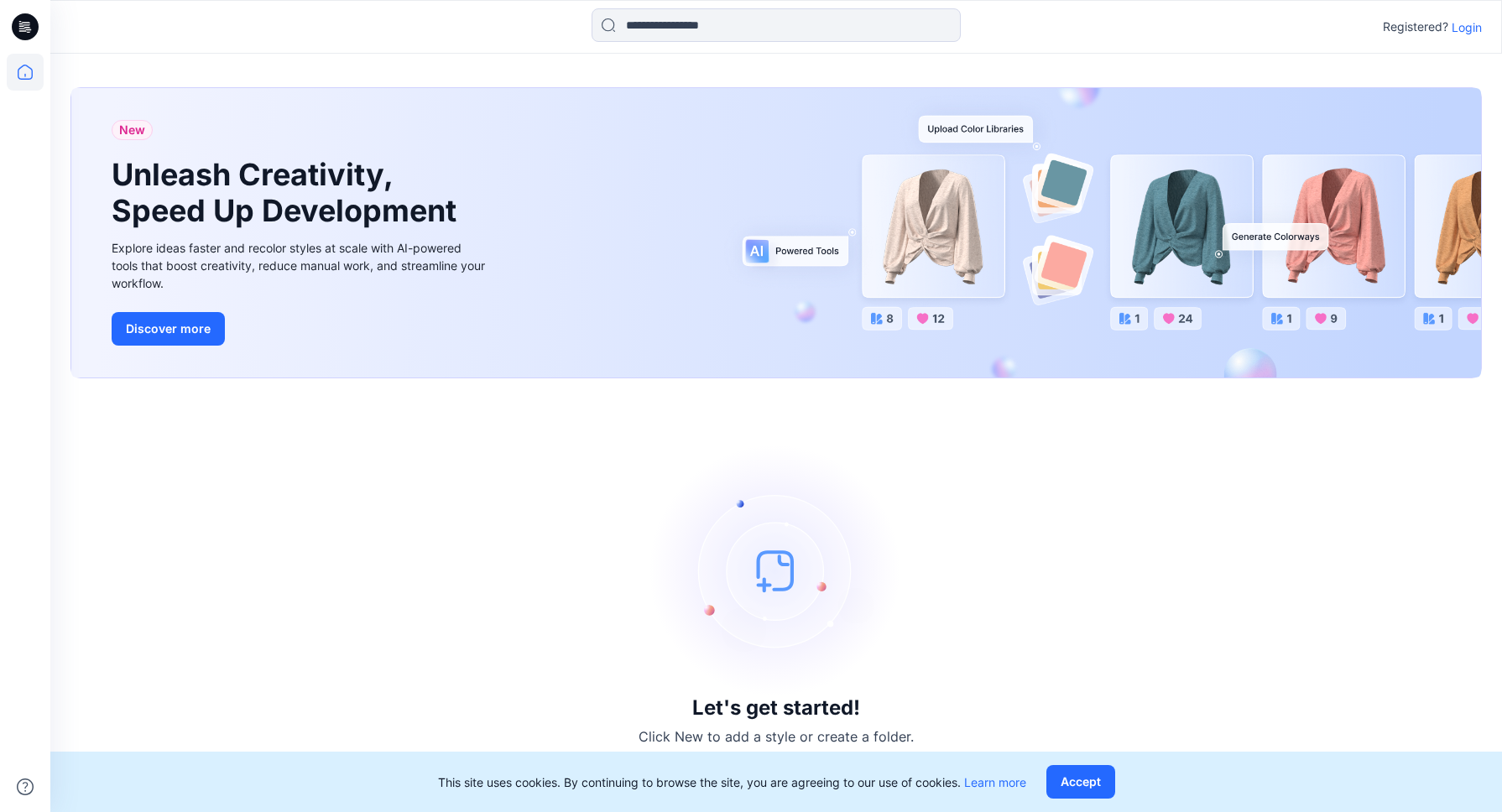
click at [374, 48] on div "Registered? Login" at bounding box center [775, 27] width 1451 height 54
click at [366, 37] on div at bounding box center [231, 27] width 362 height 37
click at [370, 43] on div at bounding box center [231, 27] width 362 height 37
click at [361, 31] on div at bounding box center [231, 27] width 362 height 37
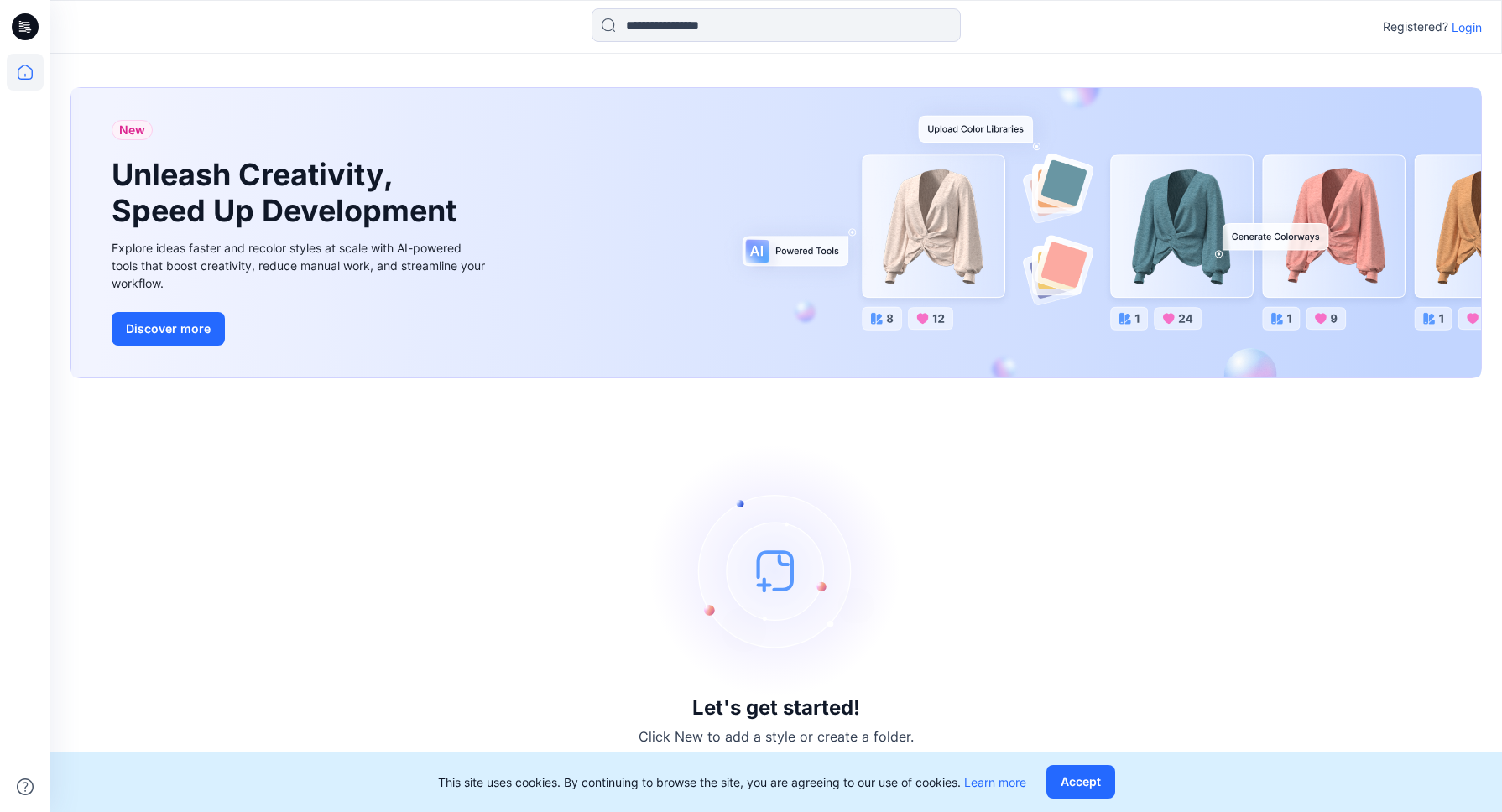
click at [361, 31] on div at bounding box center [231, 27] width 362 height 37
click at [362, 31] on div at bounding box center [231, 27] width 362 height 37
click at [362, 32] on div at bounding box center [231, 27] width 362 height 37
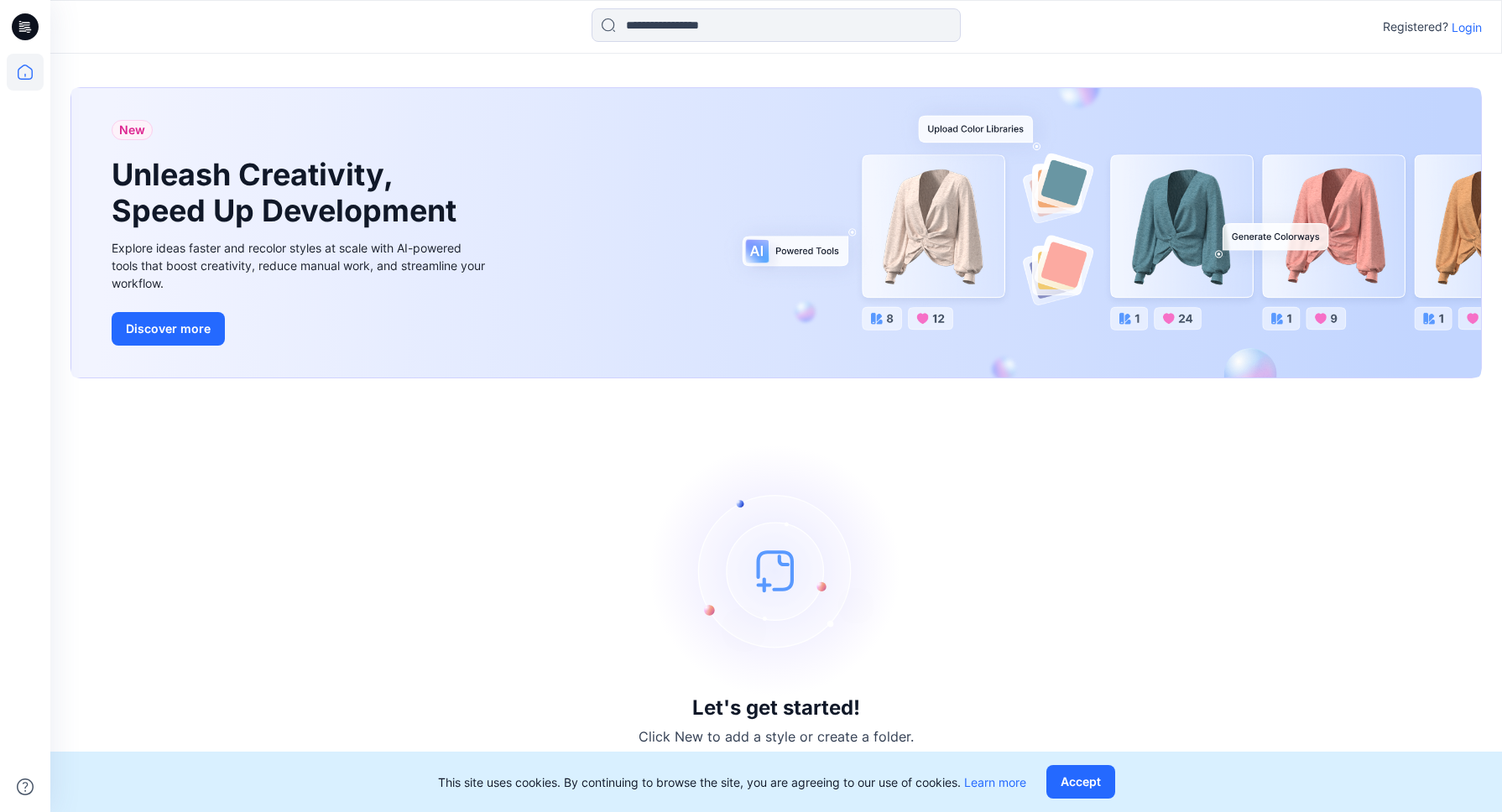
click at [380, 39] on div at bounding box center [231, 27] width 362 height 37
click at [372, 35] on div at bounding box center [231, 27] width 362 height 37
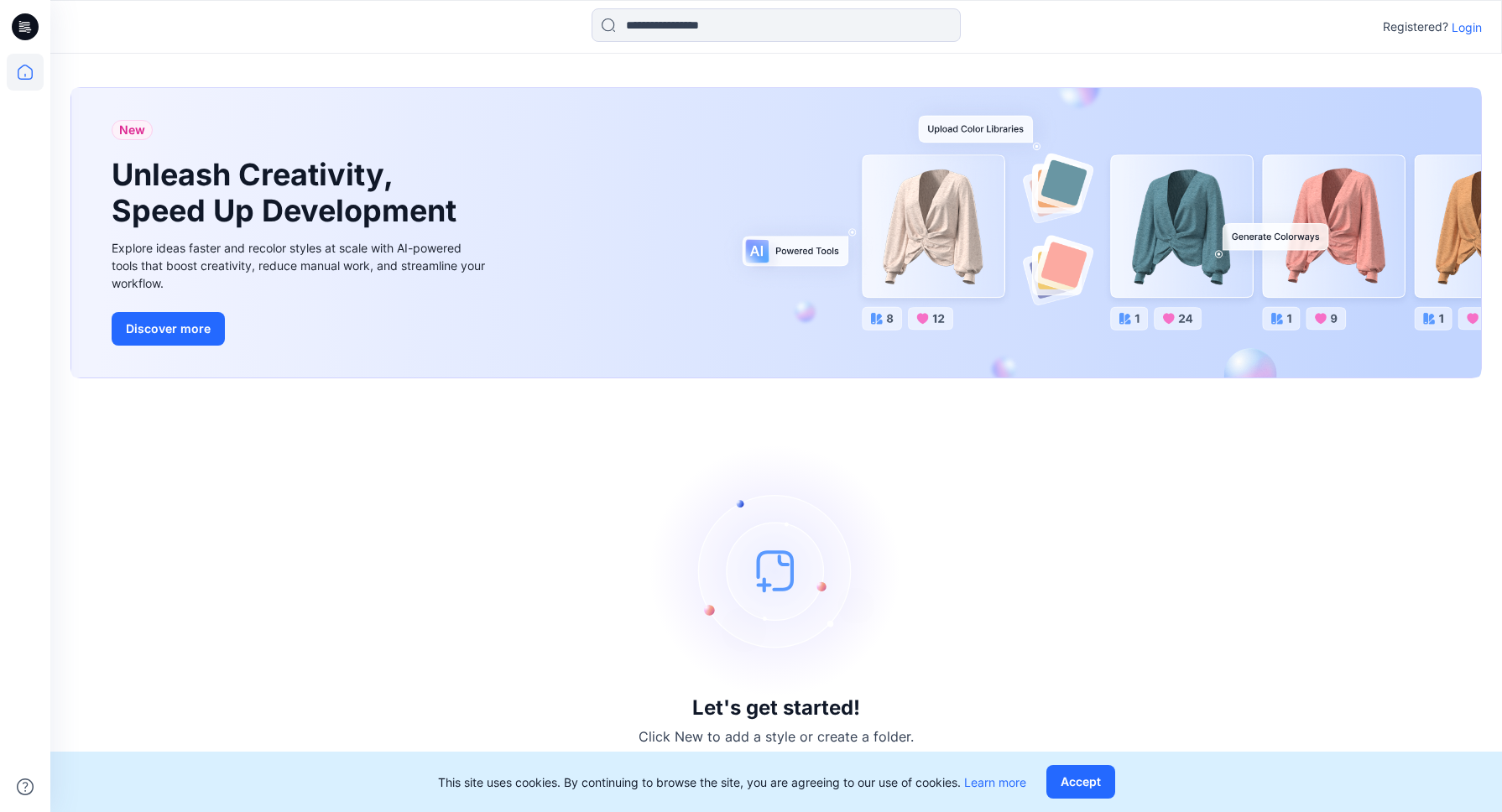
click at [367, 41] on div at bounding box center [231, 27] width 362 height 37
click at [370, 33] on div at bounding box center [231, 27] width 362 height 37
click at [424, 31] on div at bounding box center [776, 27] width 726 height 37
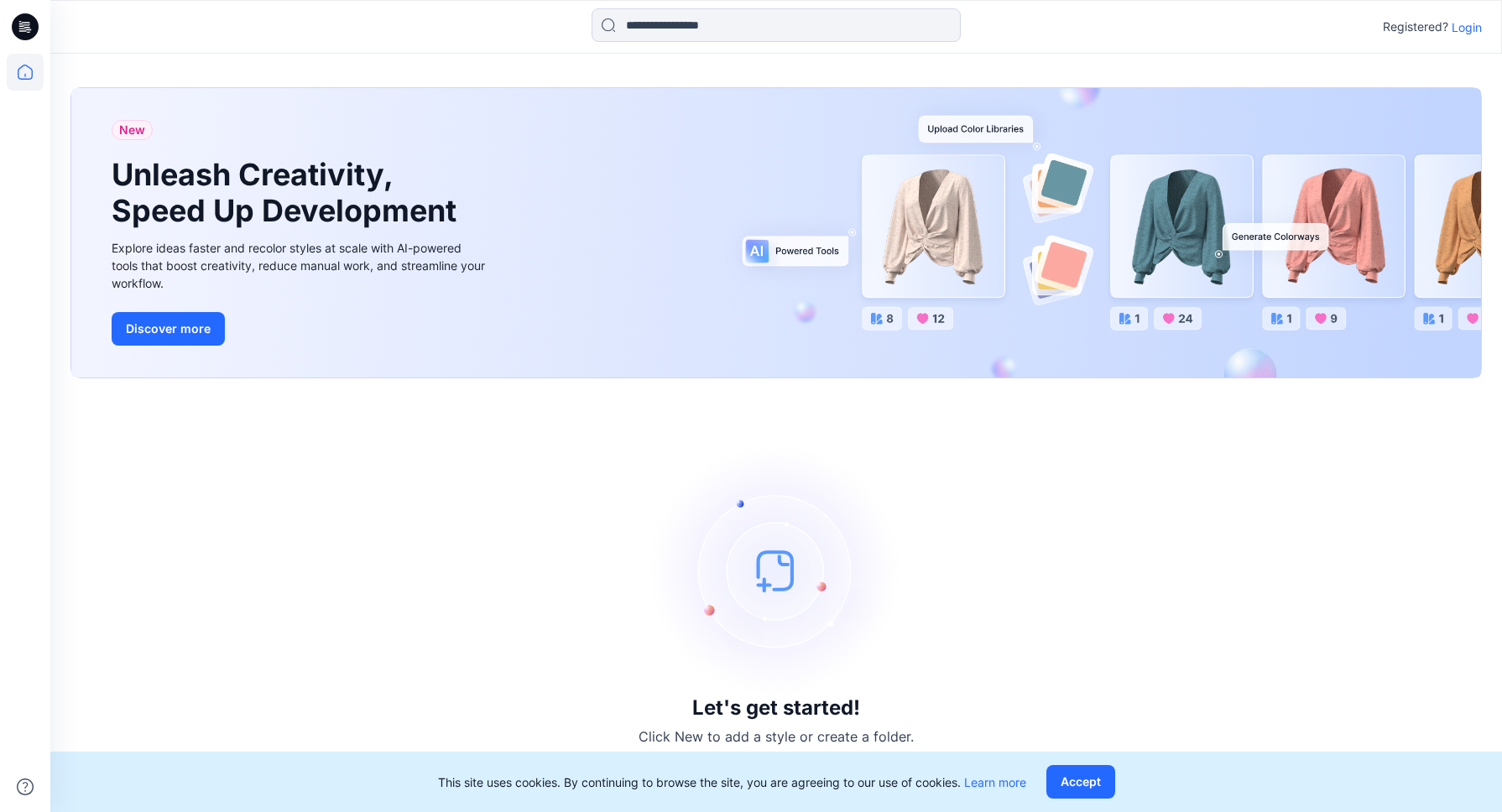
click at [415, 31] on div at bounding box center [776, 27] width 726 height 37
click at [418, 34] on div at bounding box center [776, 27] width 726 height 37
click at [420, 29] on div at bounding box center [776, 27] width 726 height 37
click at [418, 31] on div at bounding box center [776, 27] width 726 height 37
click at [414, 29] on div at bounding box center [776, 27] width 726 height 37
